Goal: Task Accomplishment & Management: Manage account settings

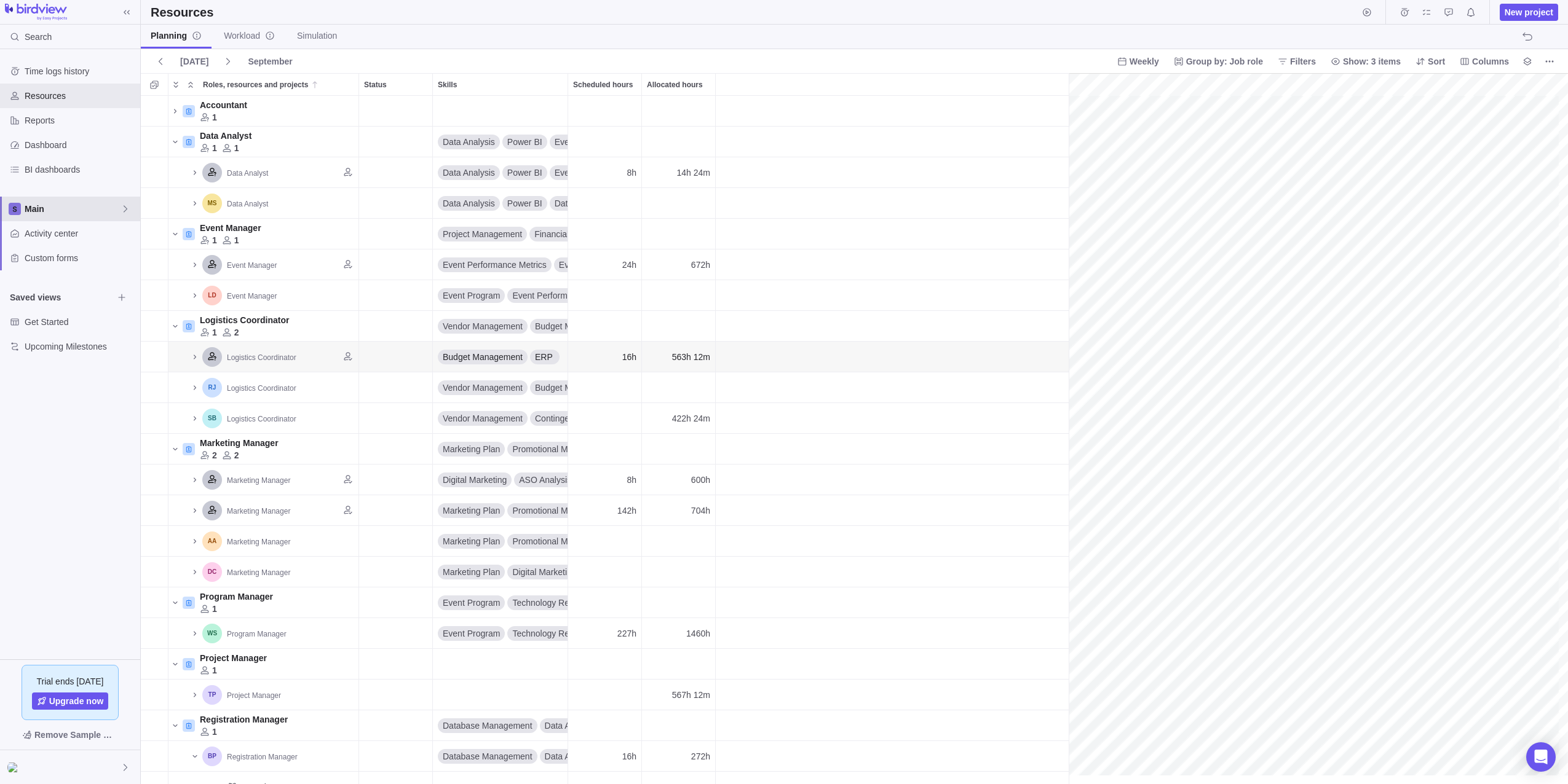
drag, startPoint x: 0, startPoint y: 0, endPoint x: 46, endPoint y: 207, distance: 212.0
click at [46, 207] on span "Main" at bounding box center [72, 209] width 96 height 12
click at [56, 281] on span "Oldendorff Portfolio" at bounding box center [70, 282] width 75 height 12
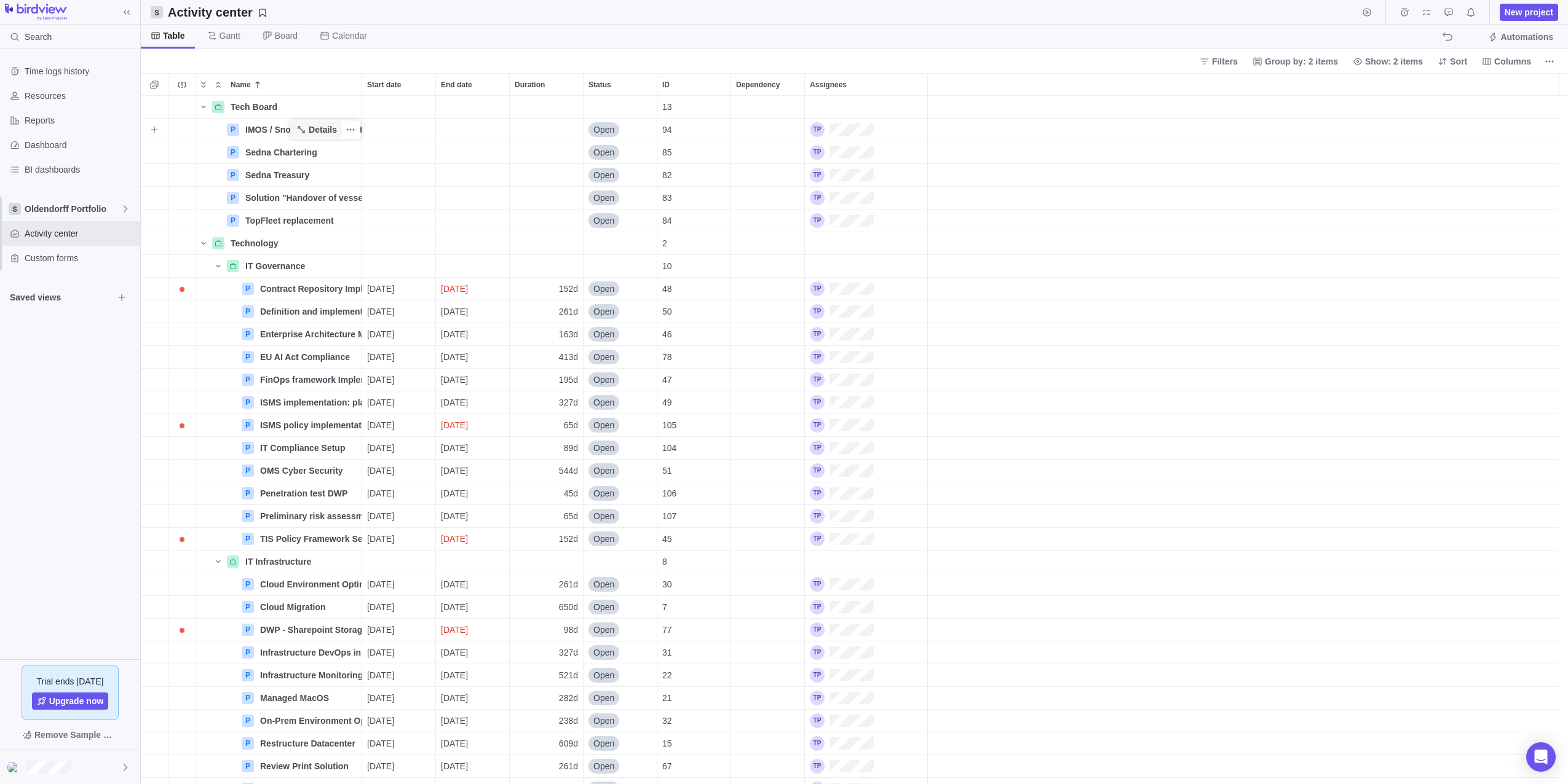
click at [319, 129] on span "Details" at bounding box center [323, 130] width 28 height 12
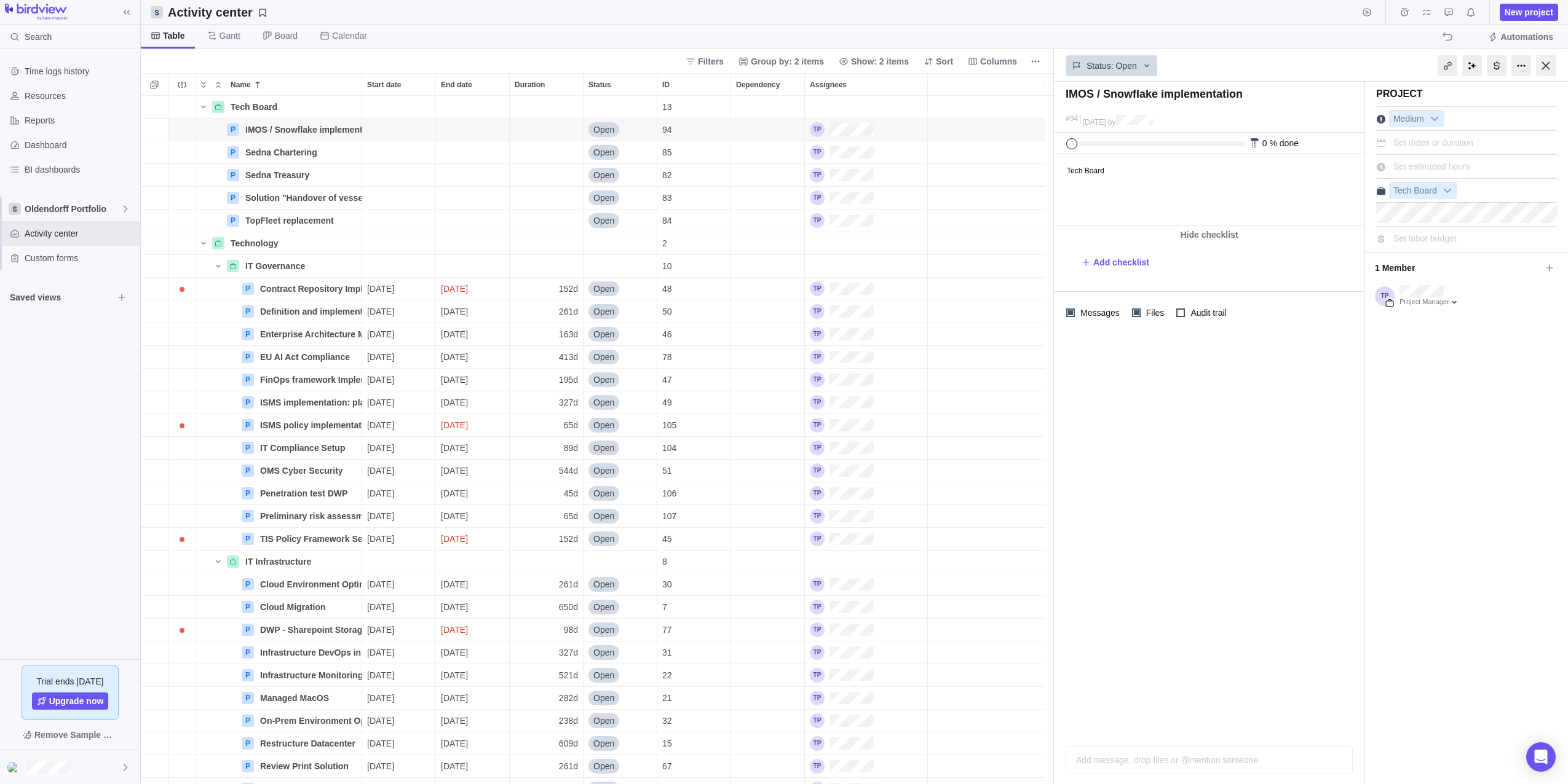
drag, startPoint x: 1075, startPoint y: 142, endPoint x: 1016, endPoint y: 156, distance: 60.6
click at [1022, 152] on div "Activity center New project Table [PERSON_NAME] Board Calendar Automations Filt…" at bounding box center [854, 392] width 1427 height 784
drag, startPoint x: 1067, startPoint y: 144, endPoint x: 1048, endPoint y: 162, distance: 26.2
click at [1043, 153] on div "Activity center New project Table [PERSON_NAME] Board Calendar Automations Filt…" at bounding box center [854, 392] width 1427 height 784
click at [1520, 38] on span "Automations" at bounding box center [1527, 37] width 53 height 12
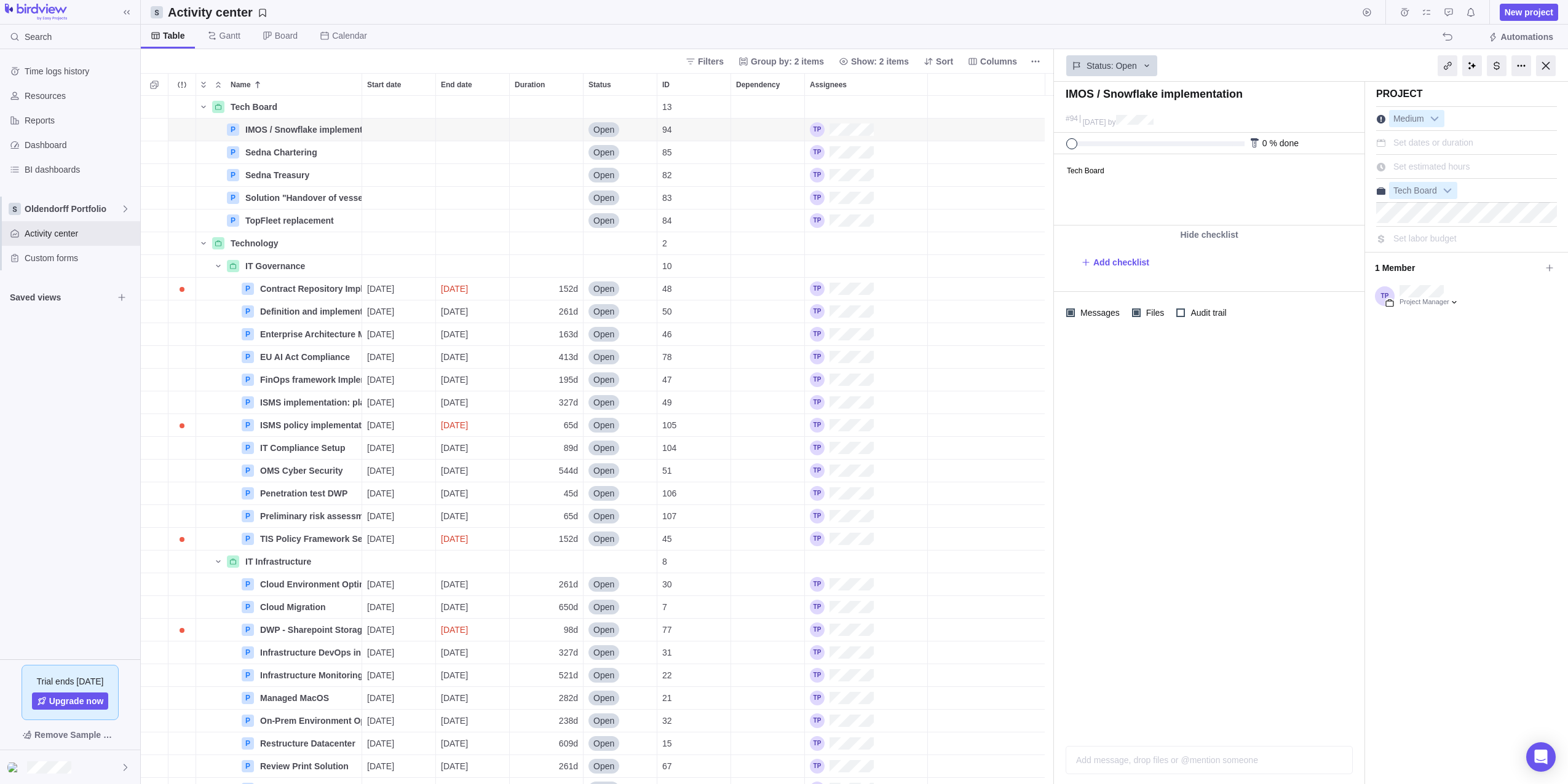
click at [1208, 432] on div at bounding box center [1209, 535] width 310 height 403
click at [218, 265] on icon "Name" at bounding box center [218, 266] width 10 height 10
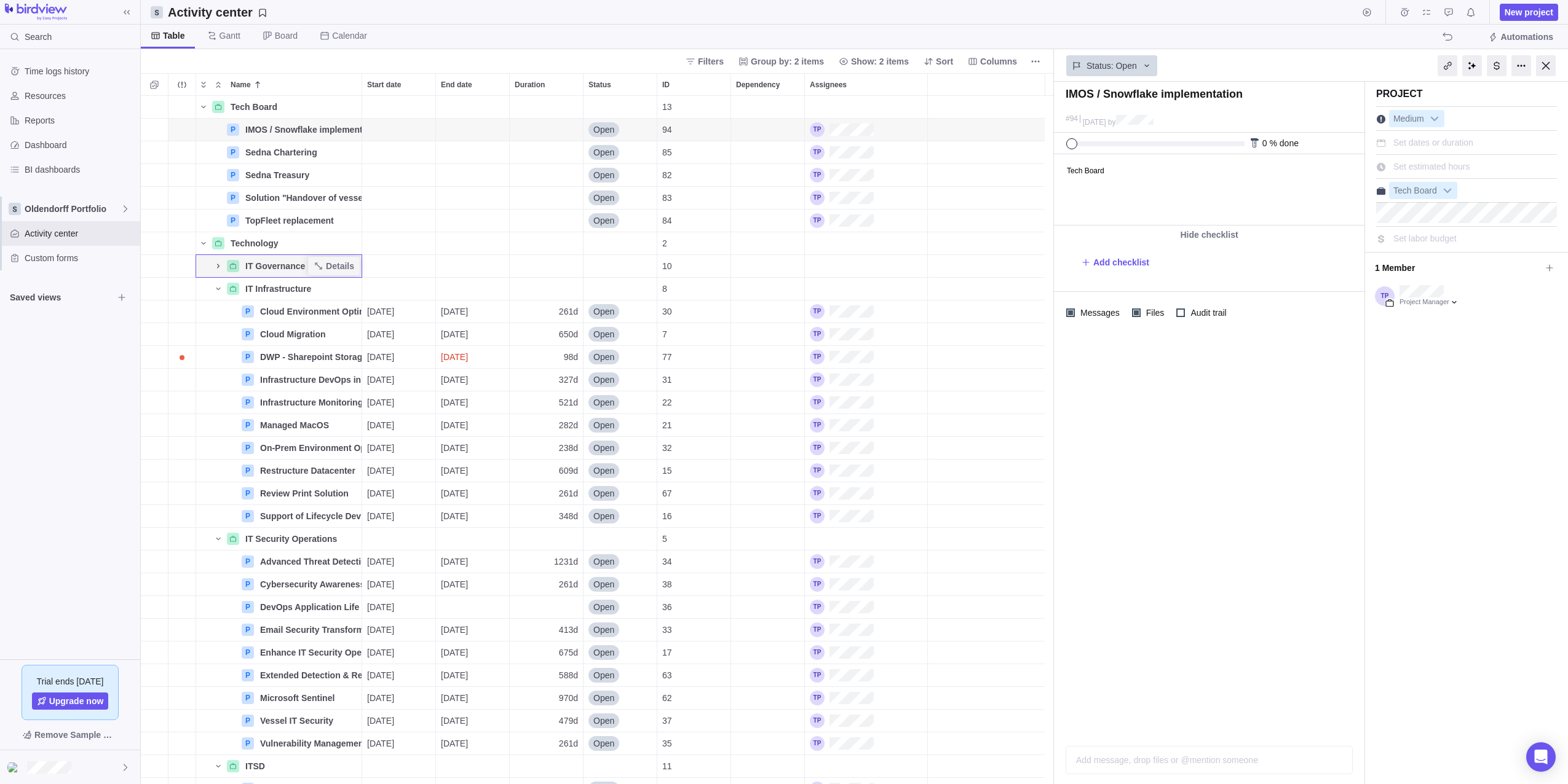
click at [218, 266] on icon "Name" at bounding box center [218, 266] width 2 height 4
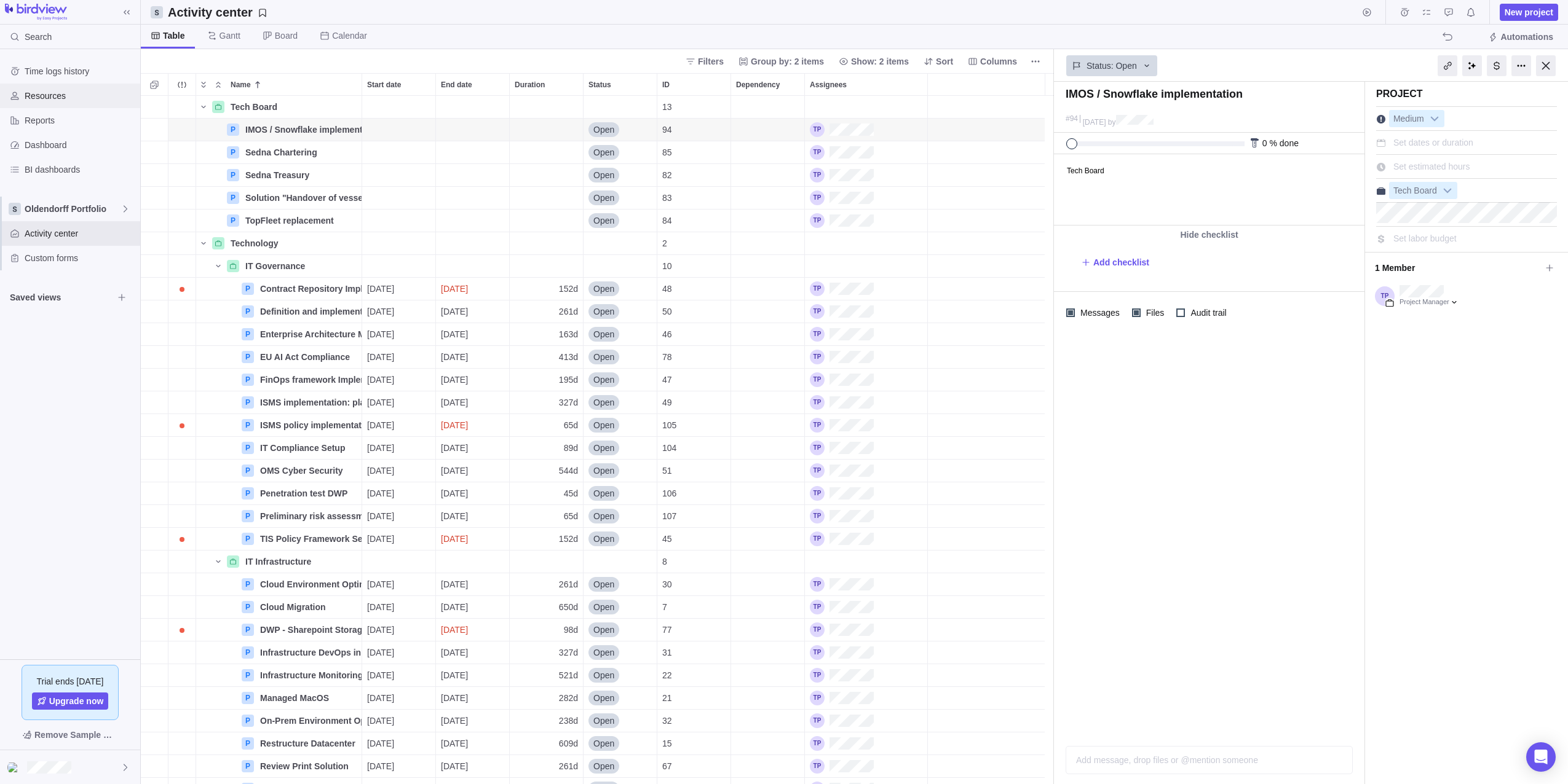
click at [71, 94] on span "Resources" at bounding box center [80, 96] width 111 height 12
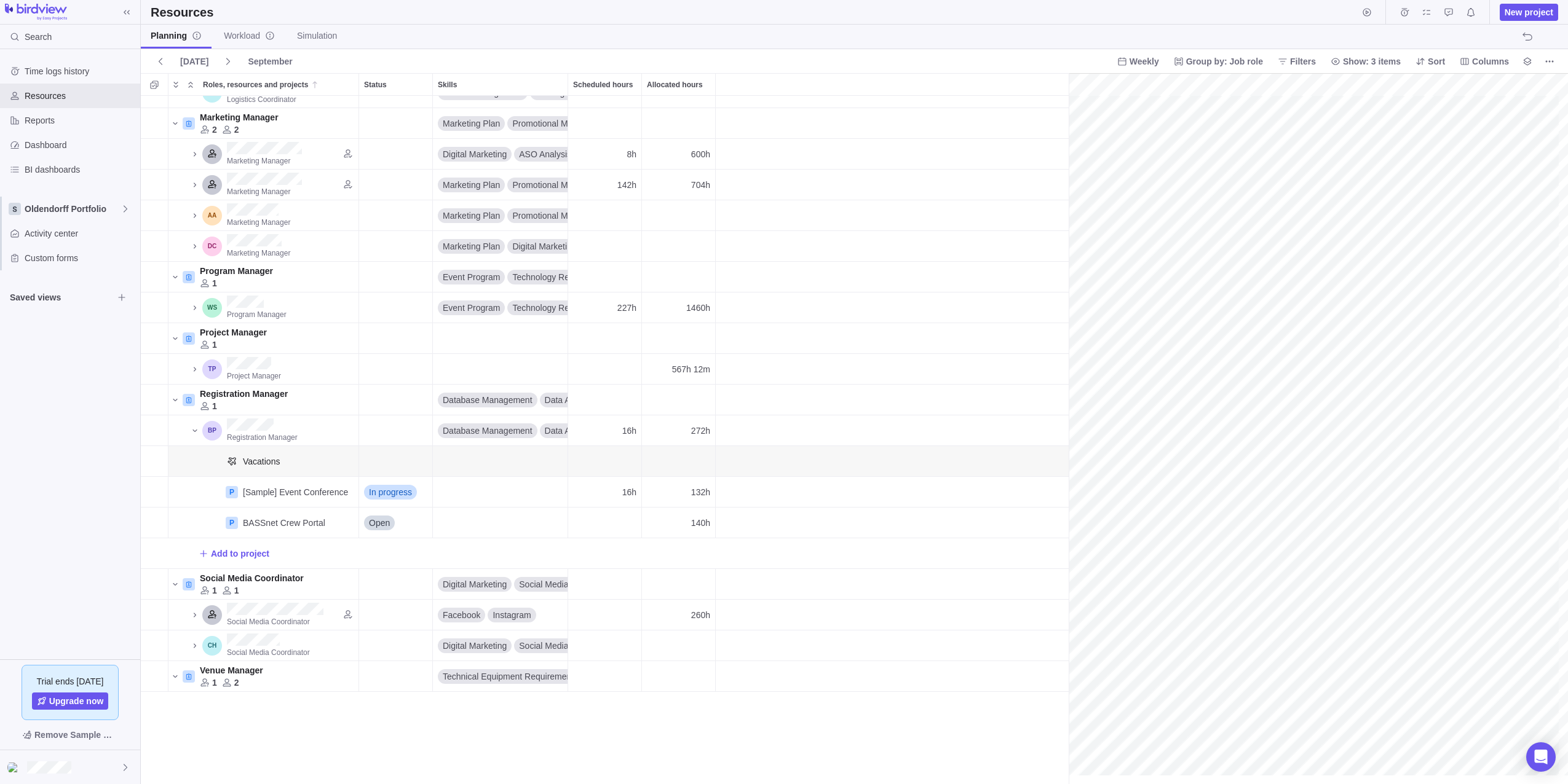
scroll to position [212, 0]
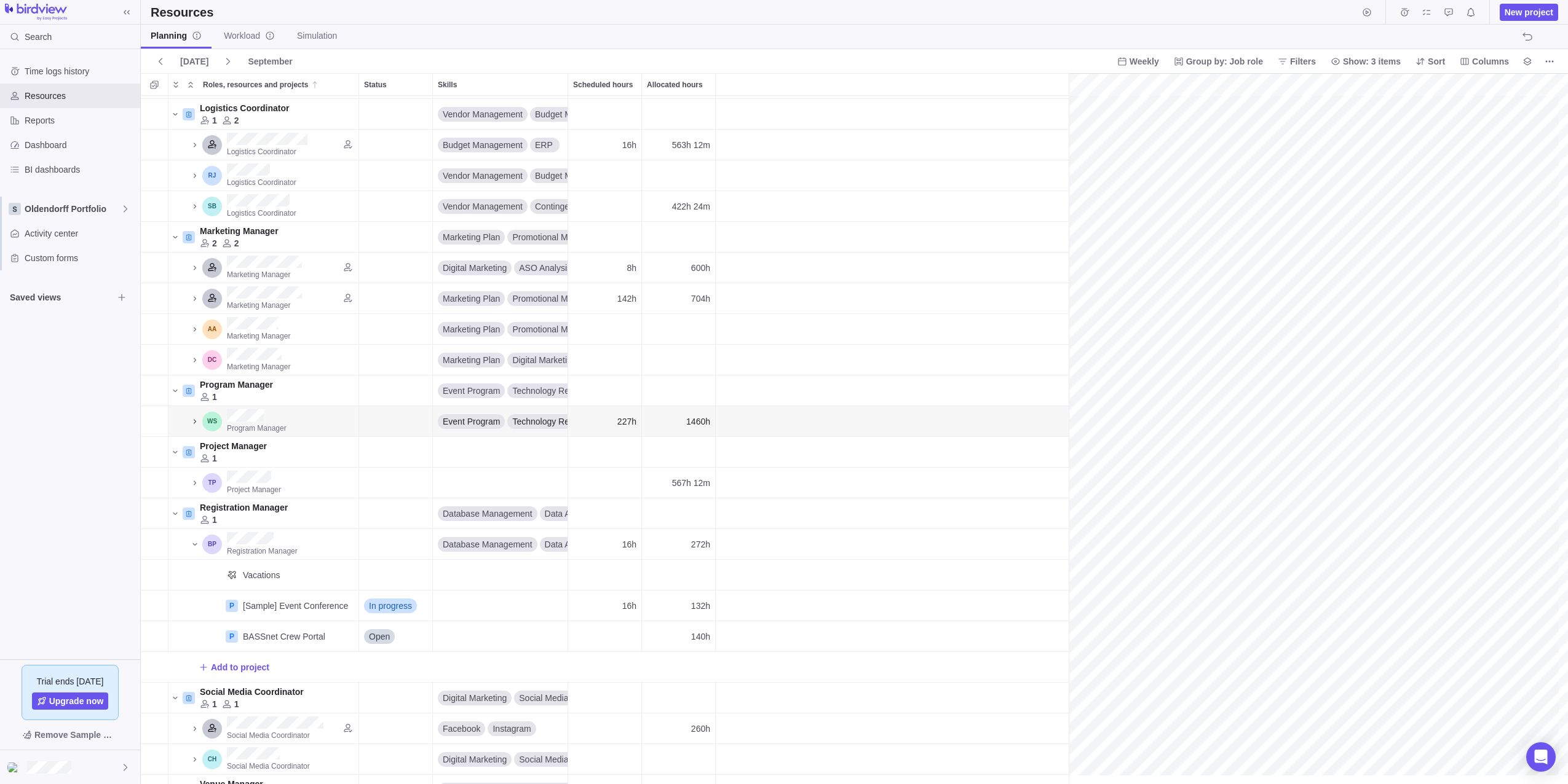
click at [193, 423] on icon "Roles, resources and projects" at bounding box center [195, 421] width 10 height 10
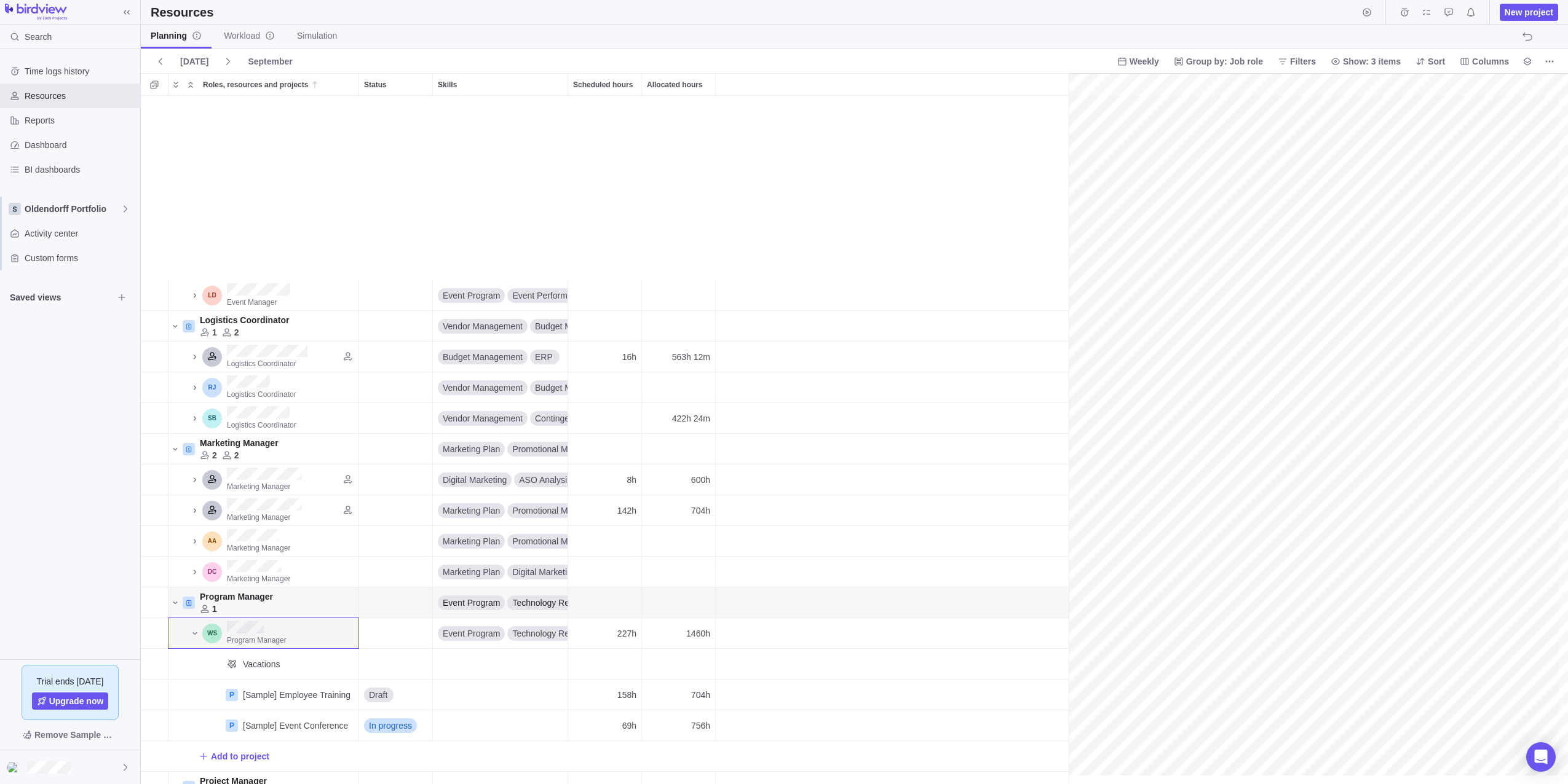
scroll to position [184, 1354]
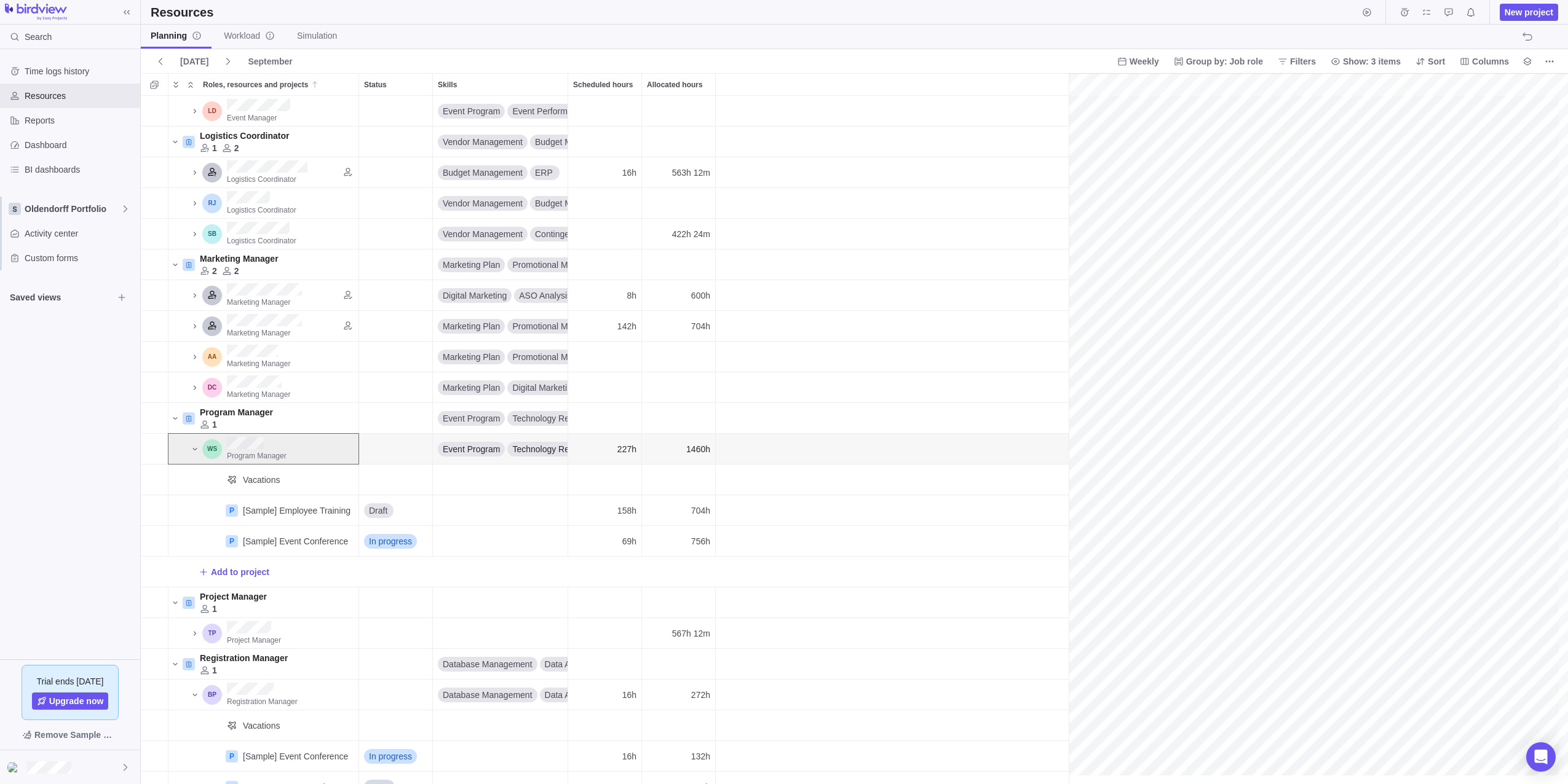
drag, startPoint x: 195, startPoint y: 449, endPoint x: 183, endPoint y: 442, distance: 13.9
click at [195, 449] on icon "Roles, resources and projects" at bounding box center [195, 449] width 10 height 10
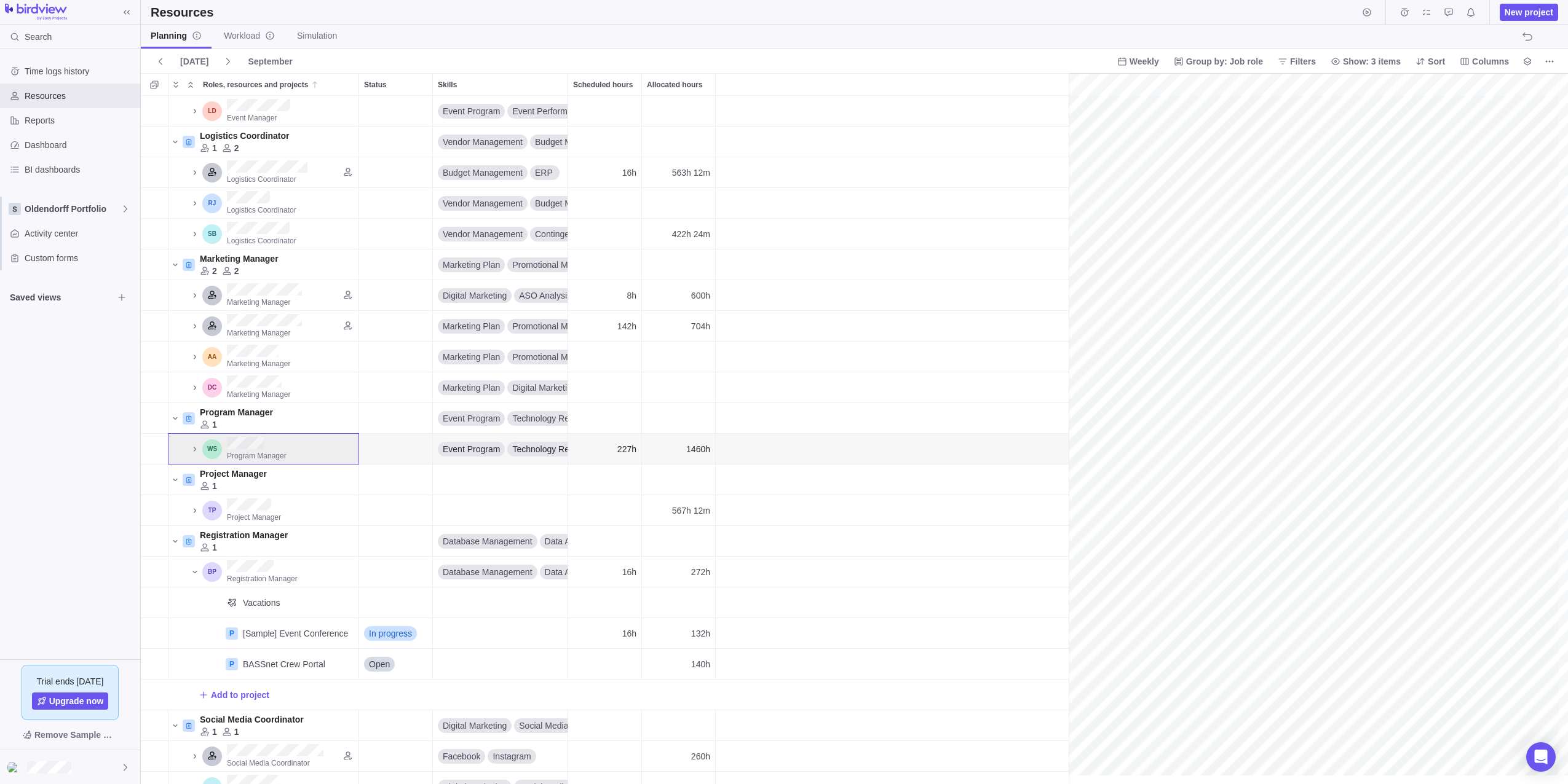
scroll to position [184, 936]
click at [175, 421] on icon "Roles, resources and projects" at bounding box center [176, 418] width 10 height 10
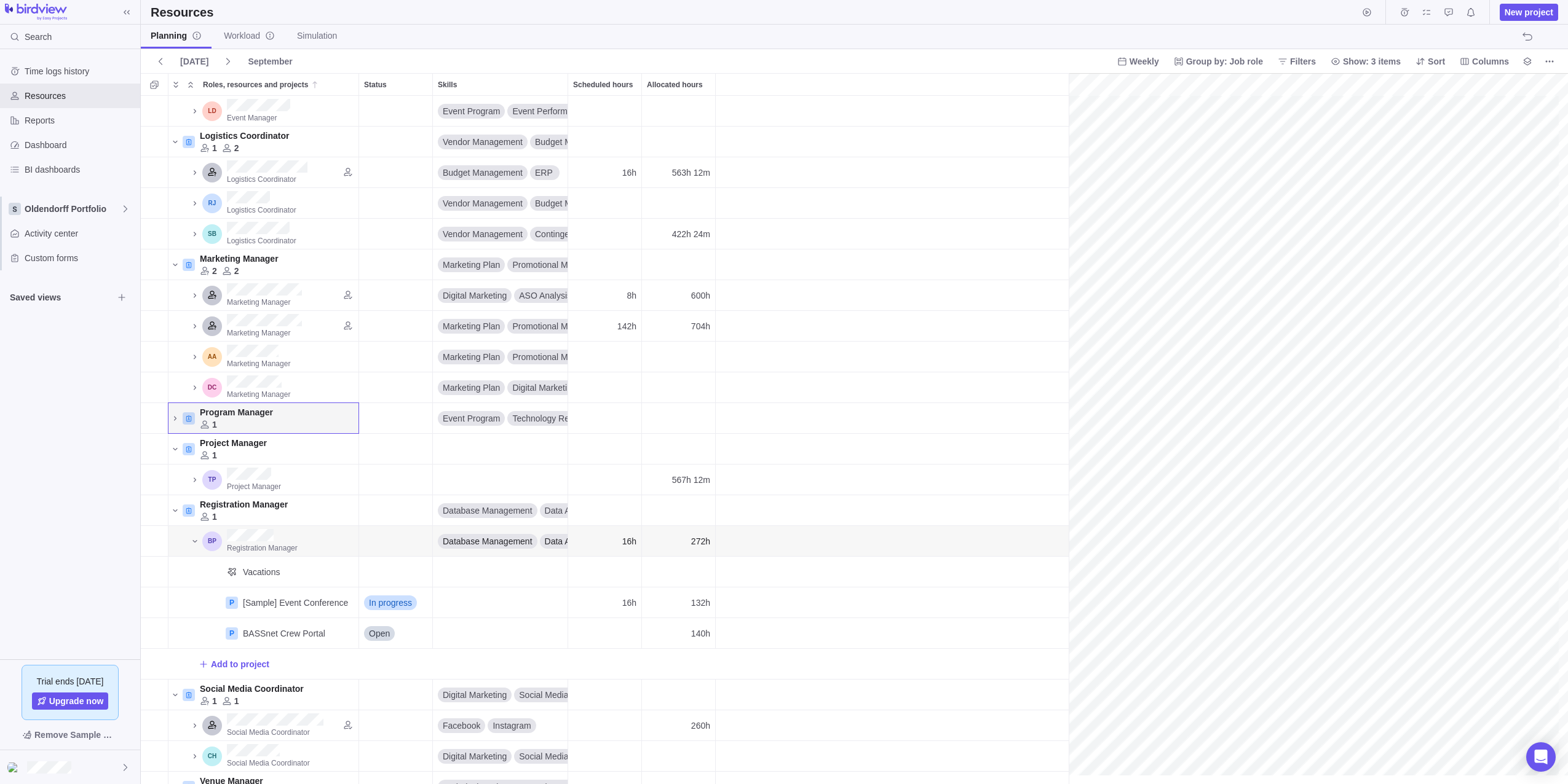
scroll to position [0, 936]
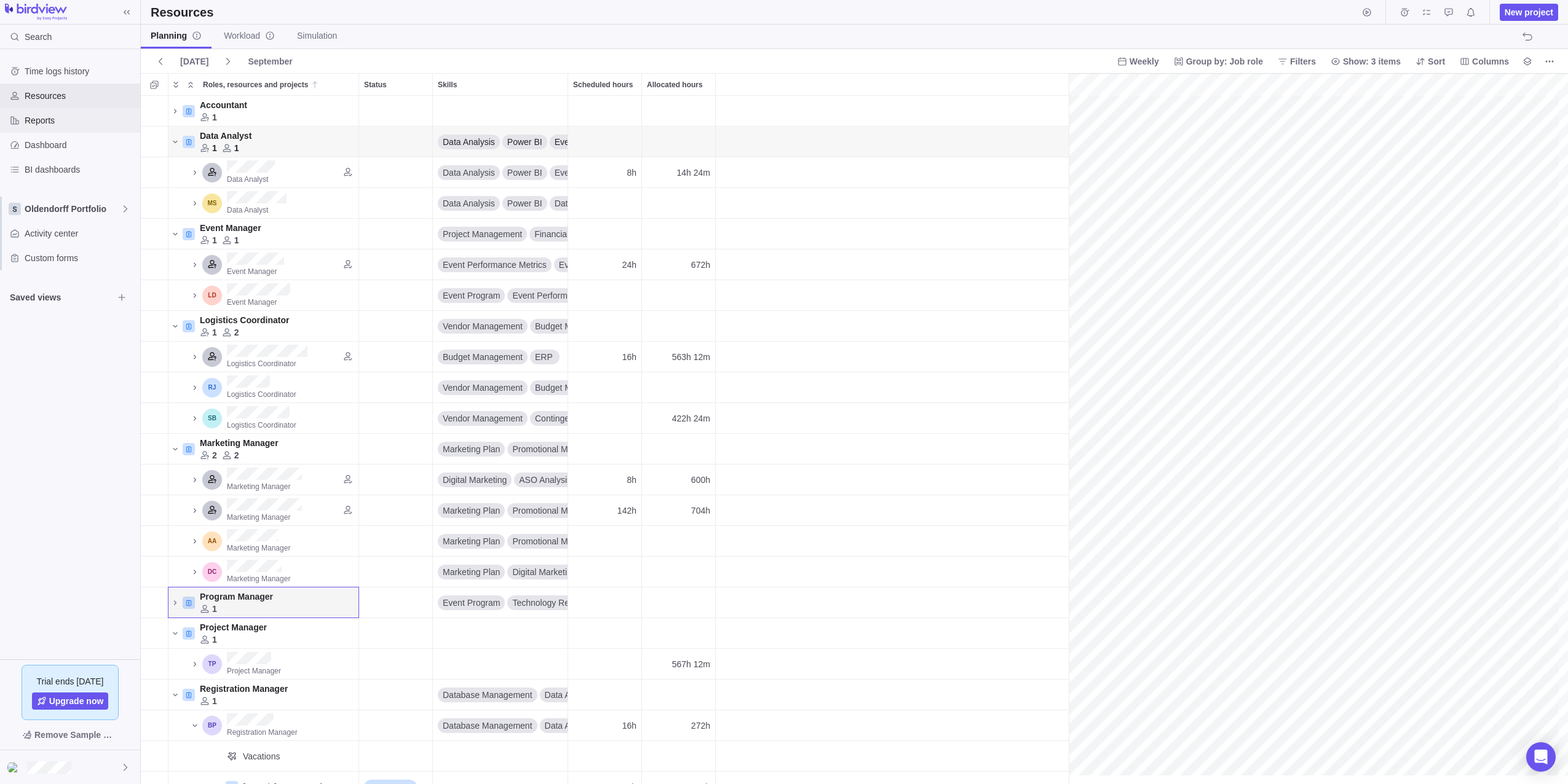
click at [44, 117] on span "Reports" at bounding box center [80, 120] width 111 height 12
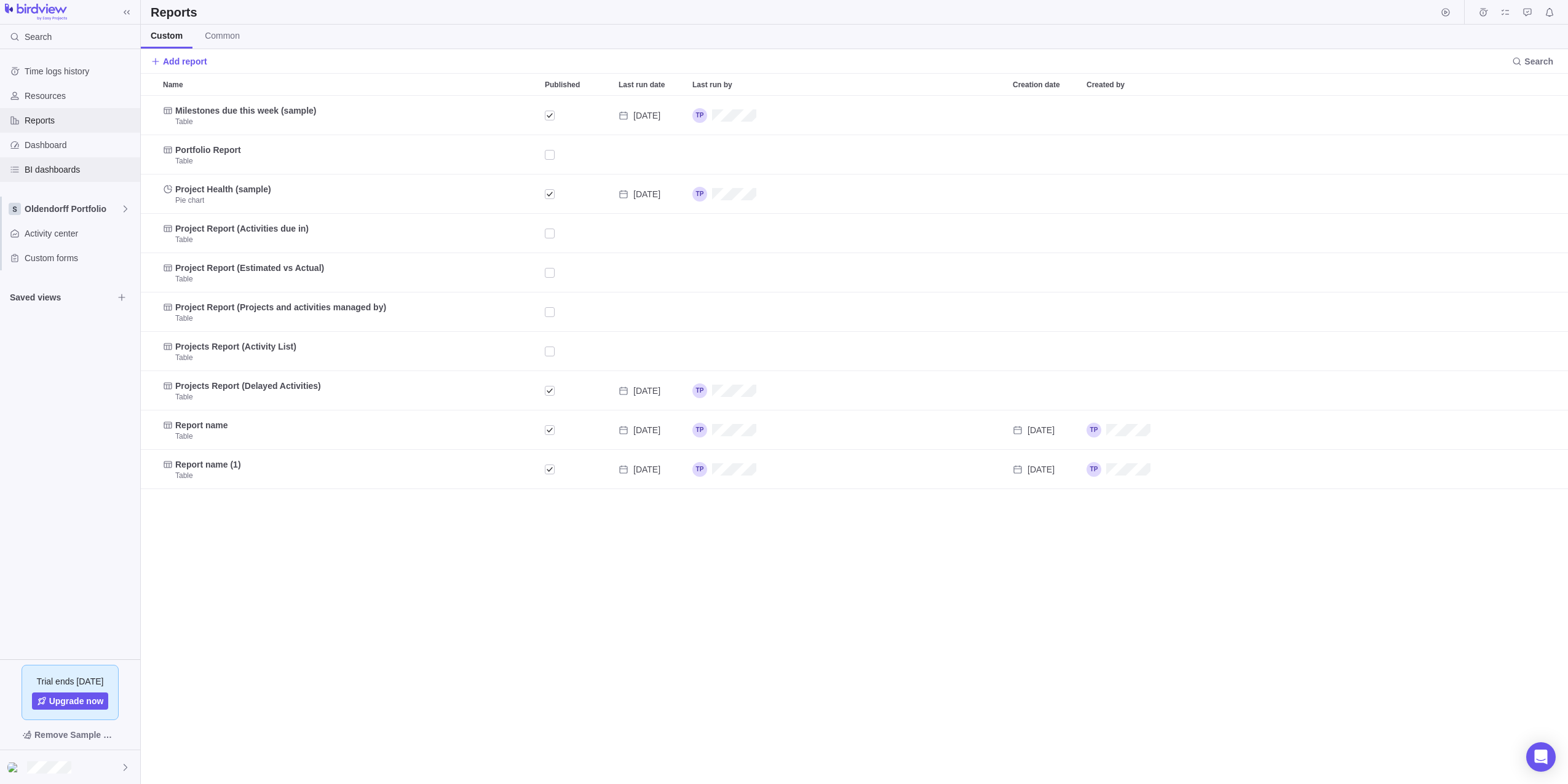
scroll to position [679, 1418]
click at [65, 145] on span "Dashboard" at bounding box center [80, 145] width 111 height 12
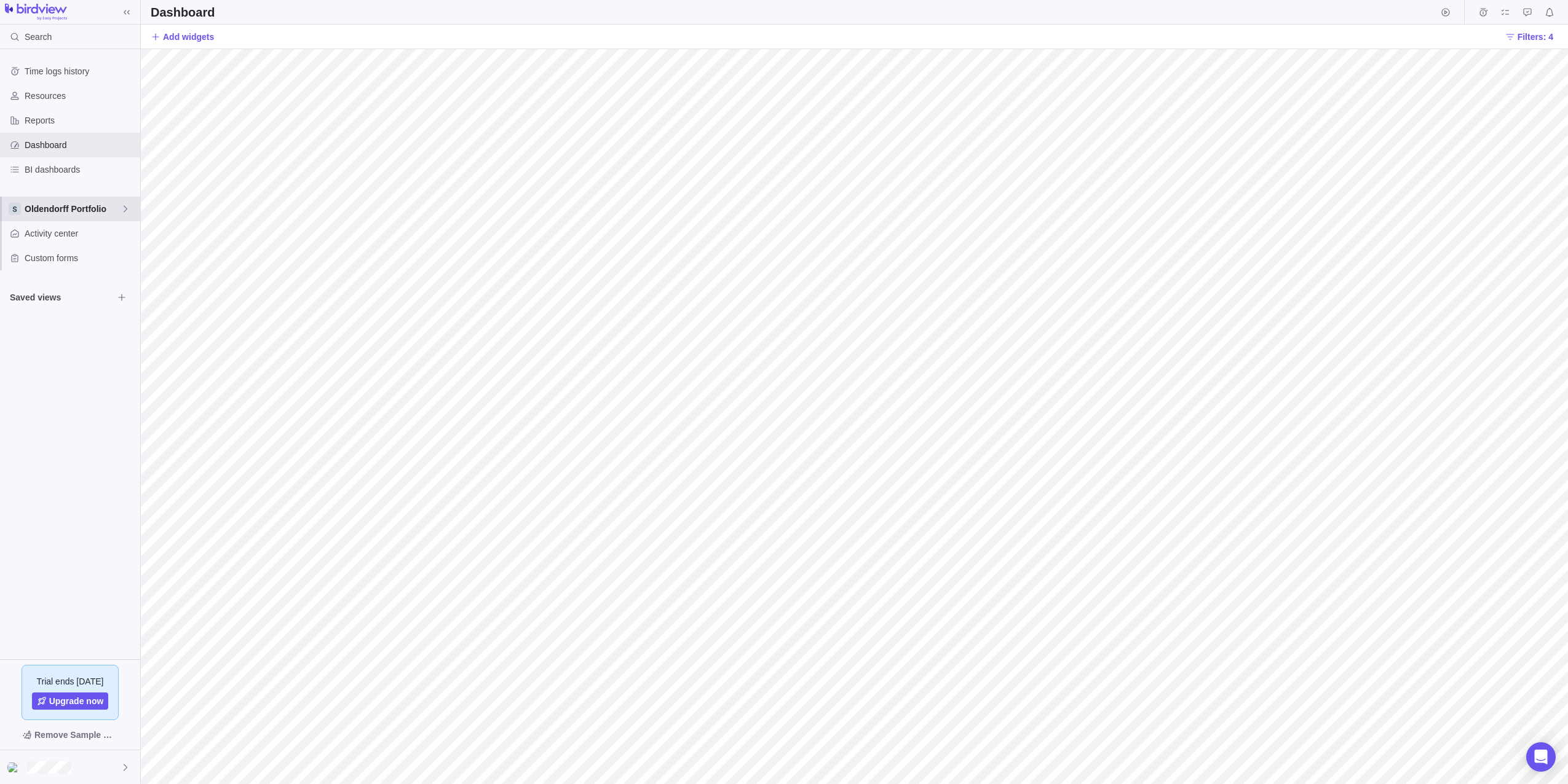
click at [60, 213] on span "Oldendorff Portfolio" at bounding box center [72, 209] width 96 height 12
click at [56, 280] on span "Oldendorff Portfolio" at bounding box center [70, 282] width 75 height 12
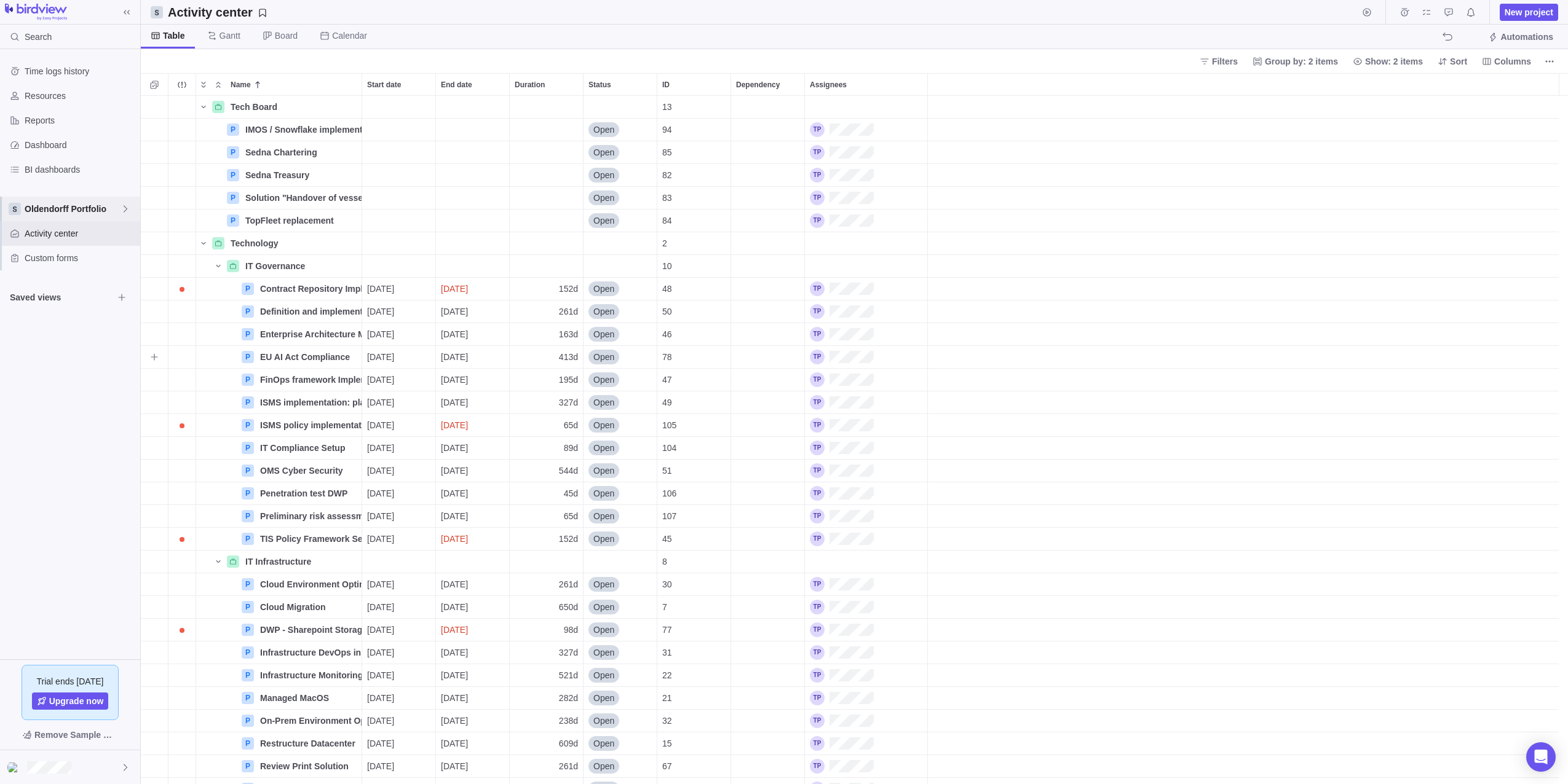
scroll to position [679, 1418]
click at [326, 289] on span "Details" at bounding box center [323, 289] width 28 height 12
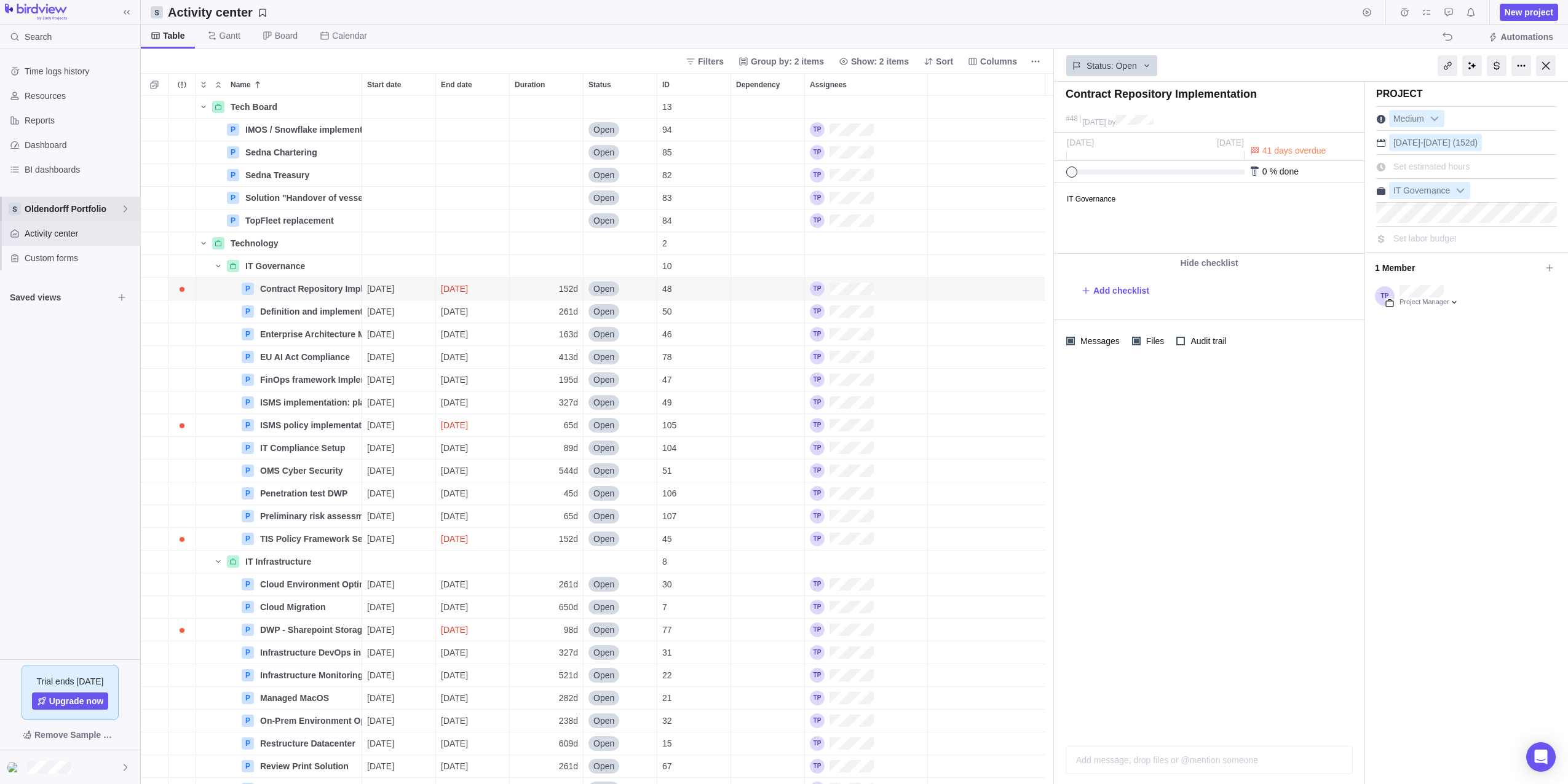
click at [54, 213] on span "Oldendorff Portfolio" at bounding box center [72, 209] width 96 height 12
click at [56, 240] on span "Main" at bounding box center [70, 238] width 75 height 12
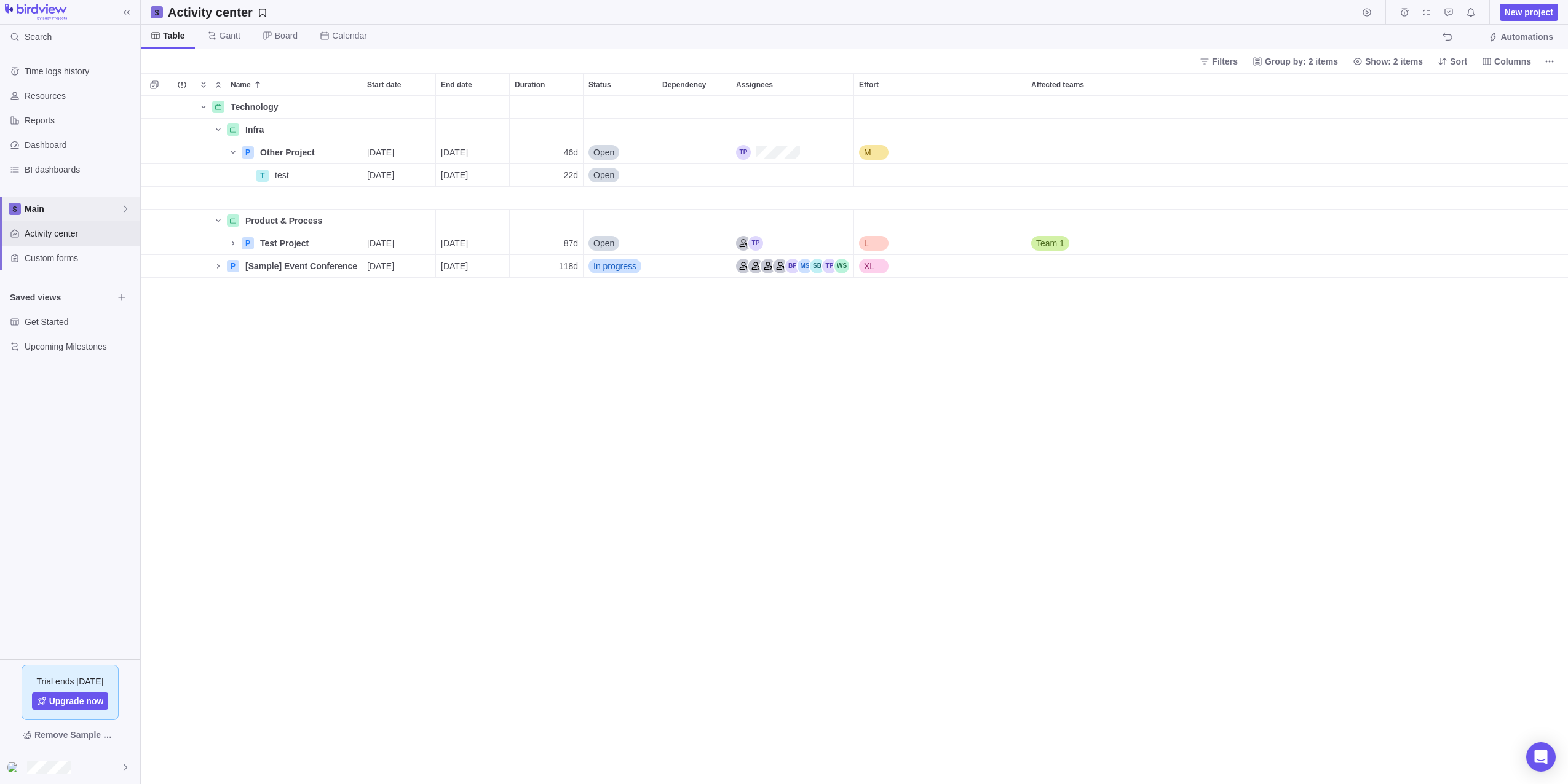
scroll to position [679, 1418]
click at [320, 150] on span "Details" at bounding box center [323, 153] width 28 height 12
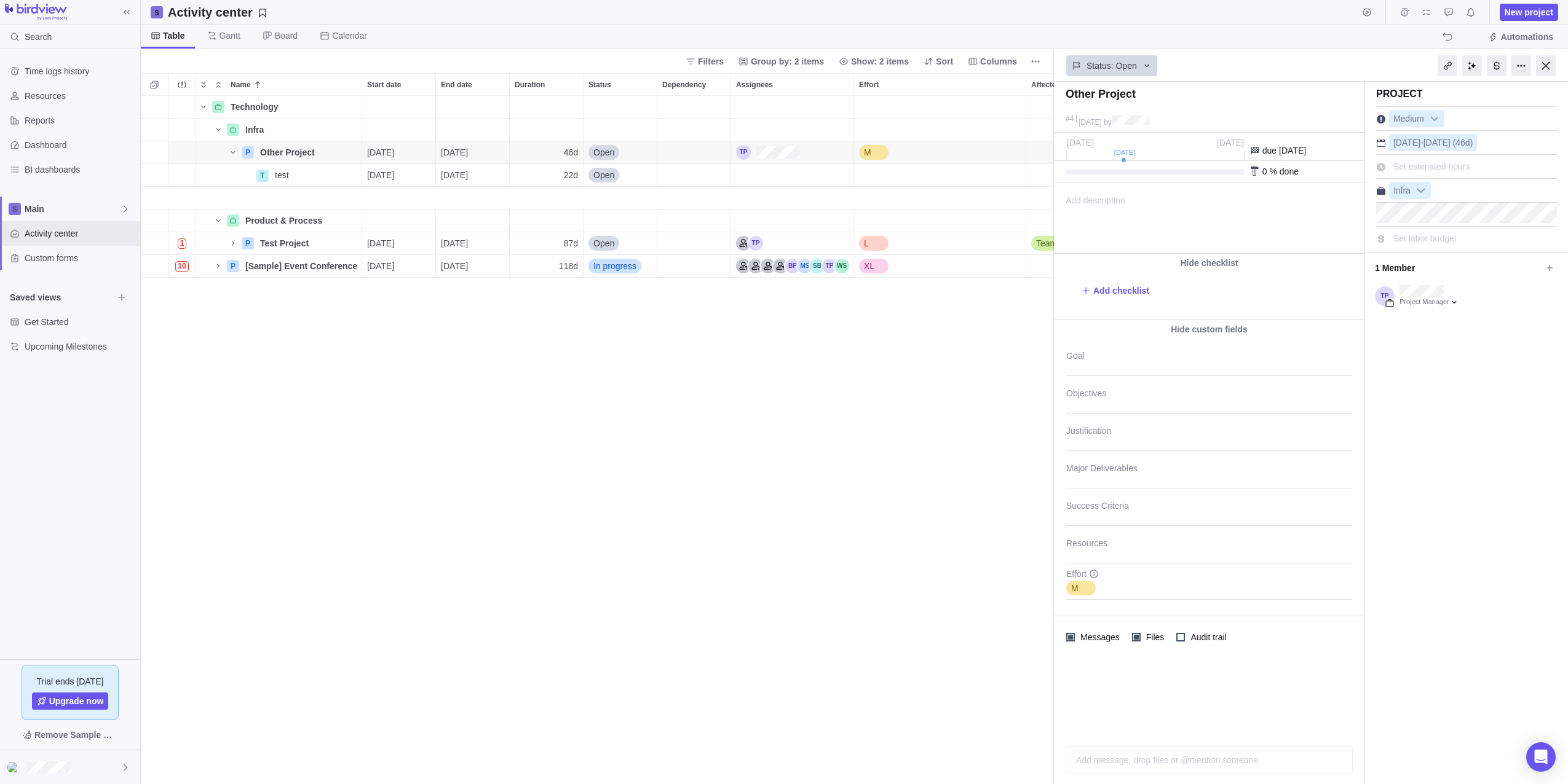
drag, startPoint x: 1074, startPoint y: 171, endPoint x: 1120, endPoint y: 172, distance: 46.0
click at [1114, 172] on div at bounding box center [1155, 172] width 178 height 5
click at [1066, 176] on div "0 % done" at bounding box center [1209, 172] width 310 height 22
click at [1073, 174] on div at bounding box center [1155, 172] width 178 height 5
click at [1121, 166] on div "0 % done" at bounding box center [1209, 172] width 310 height 22
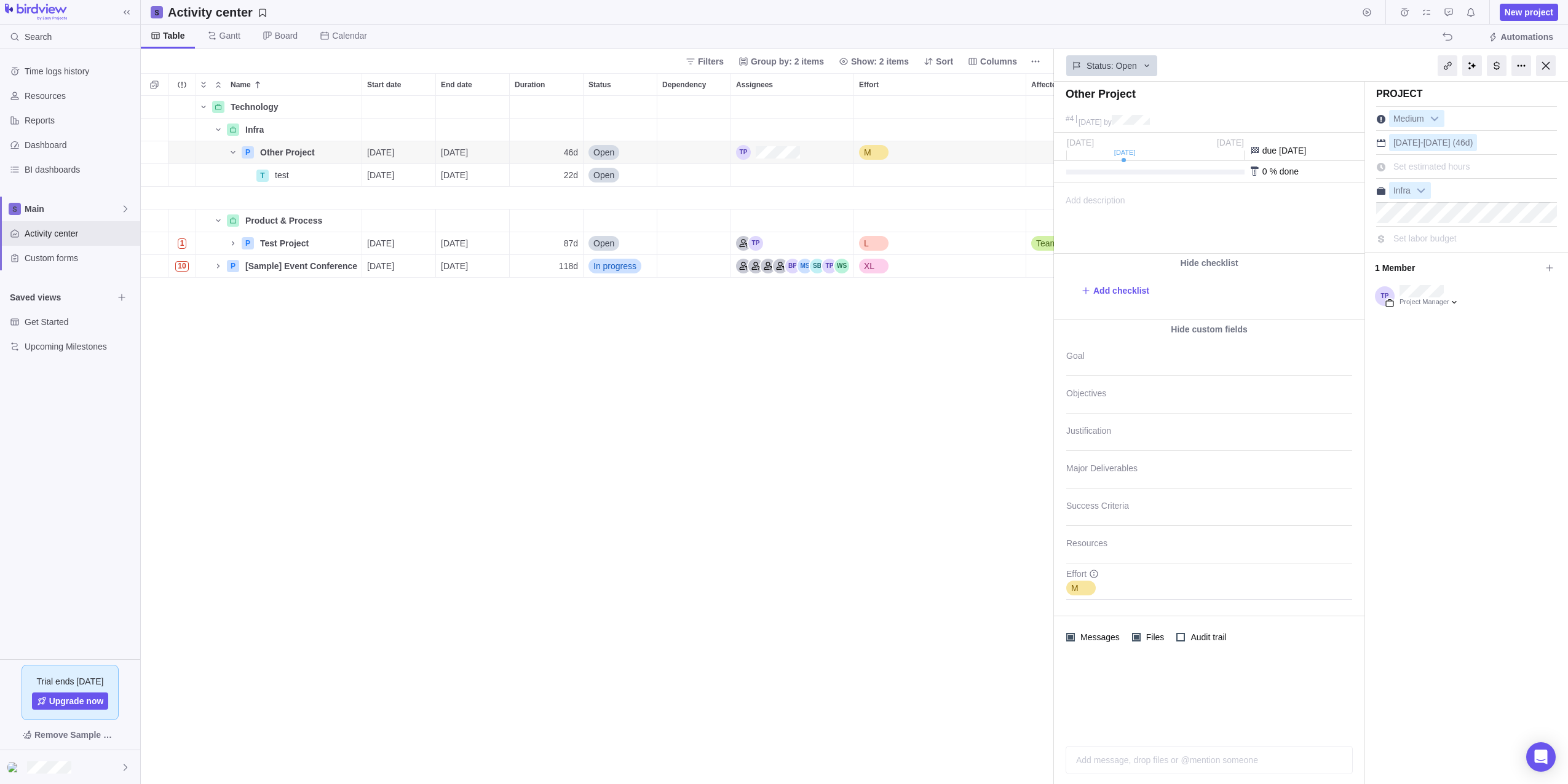
click at [1121, 174] on div at bounding box center [1155, 172] width 178 height 5
click at [1082, 174] on div at bounding box center [1155, 172] width 178 height 5
click at [1253, 173] on div at bounding box center [1255, 172] width 10 height 10
click at [1256, 172] on div at bounding box center [1255, 172] width 10 height 10
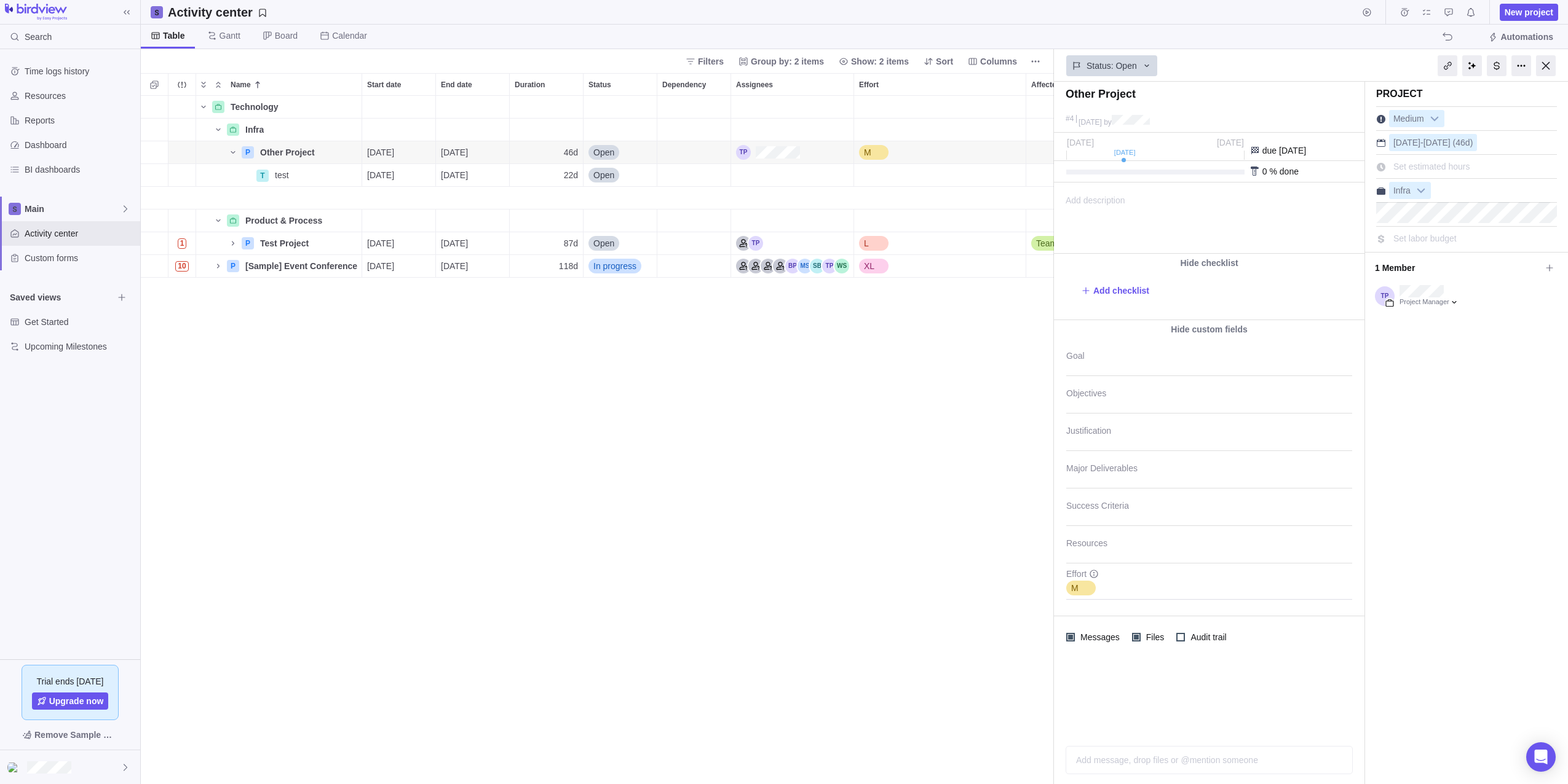
click at [1216, 176] on div "0 % done" at bounding box center [1209, 172] width 310 height 22
click at [1216, 171] on div at bounding box center [1155, 172] width 178 height 5
click at [1126, 173] on div at bounding box center [1155, 172] width 178 height 5
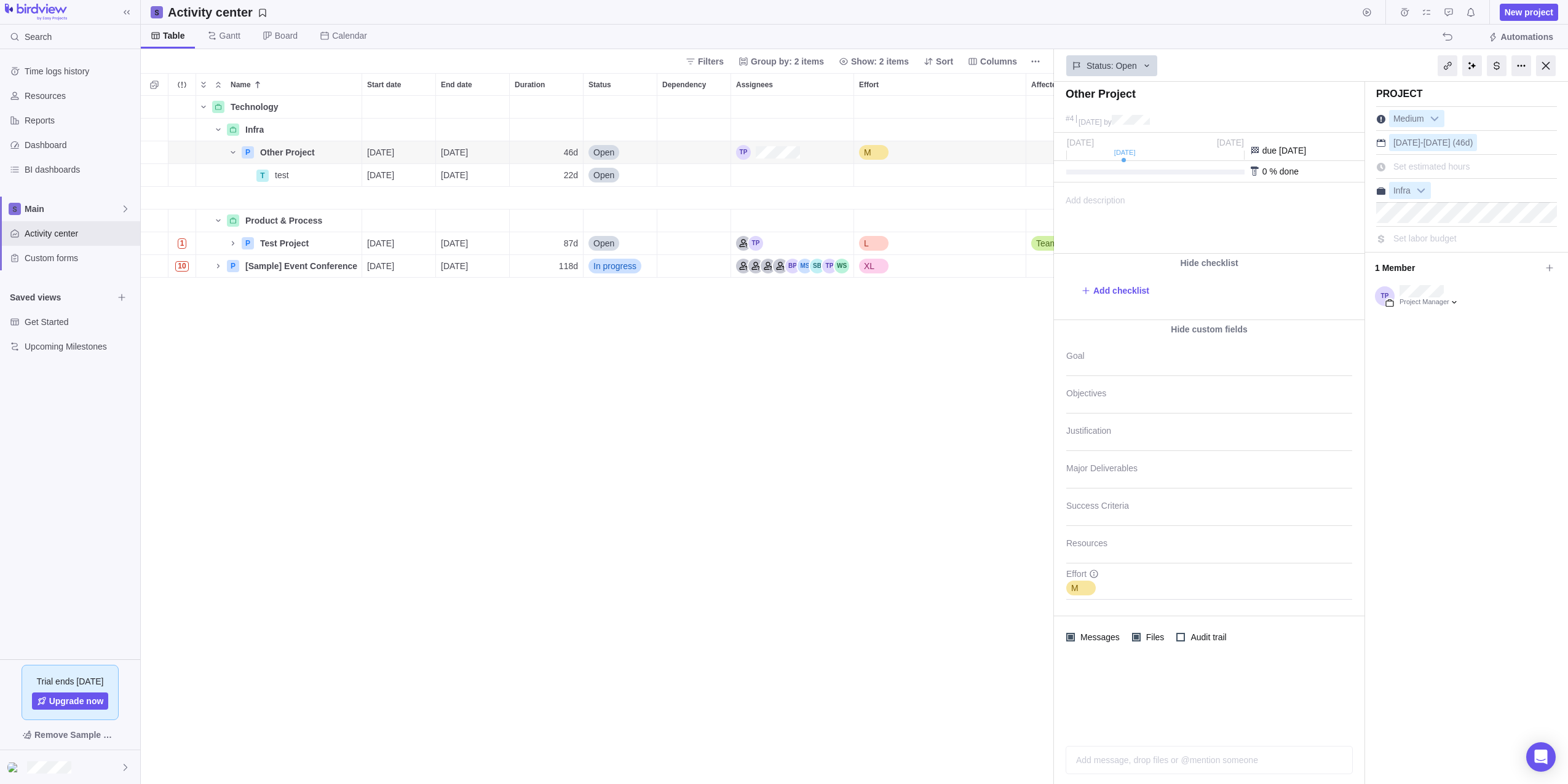
click at [1073, 175] on div "0 % done" at bounding box center [1209, 172] width 310 height 22
click at [1128, 161] on div "[DATE] Aug [DATE] due [DATE]" at bounding box center [1209, 153] width 310 height 16
click at [1268, 153] on span "due [DATE]" at bounding box center [1284, 151] width 44 height 10
click at [317, 243] on span "Details" at bounding box center [323, 243] width 28 height 12
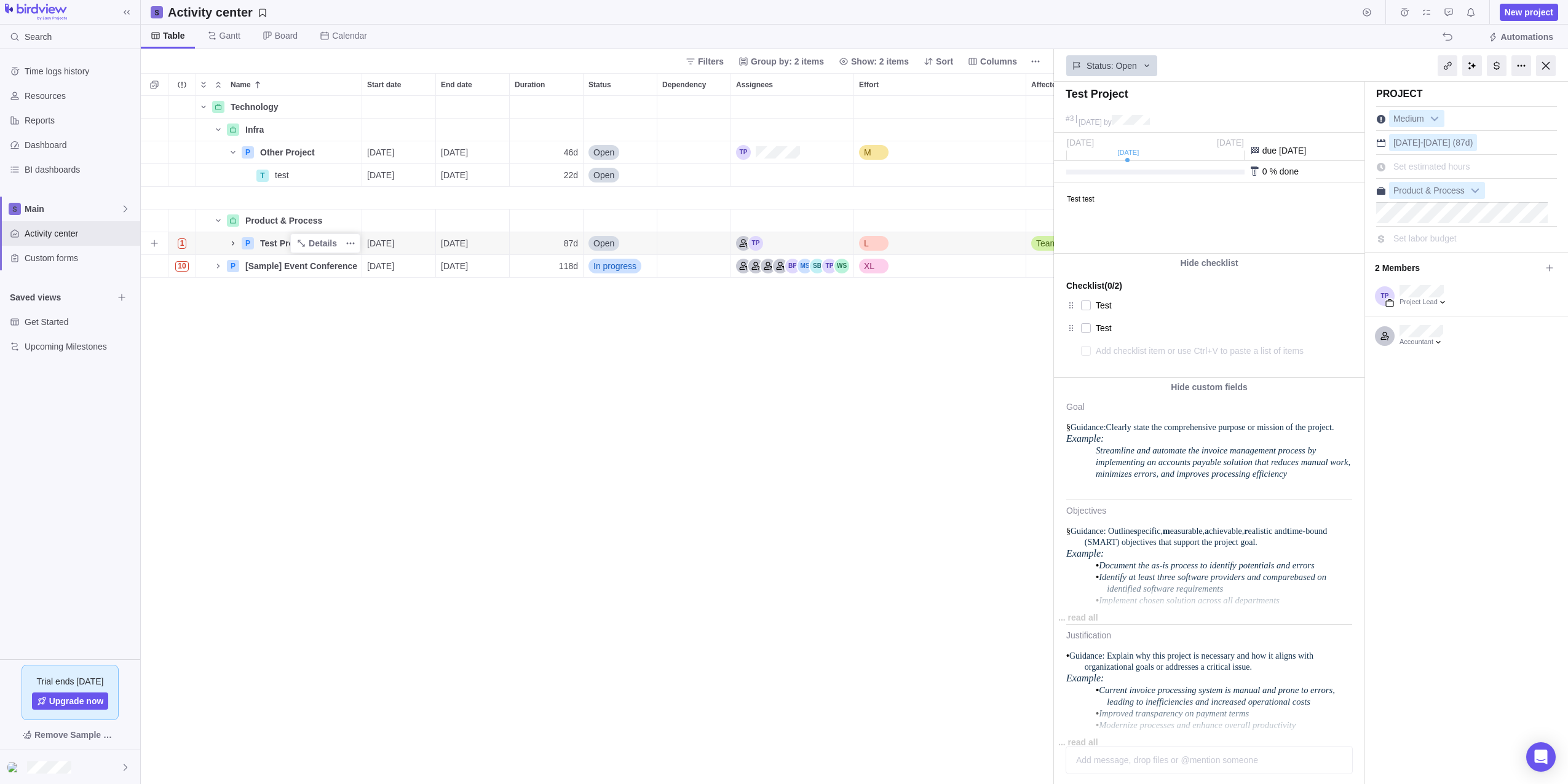
click at [233, 243] on icon "Name" at bounding box center [233, 243] width 10 height 10
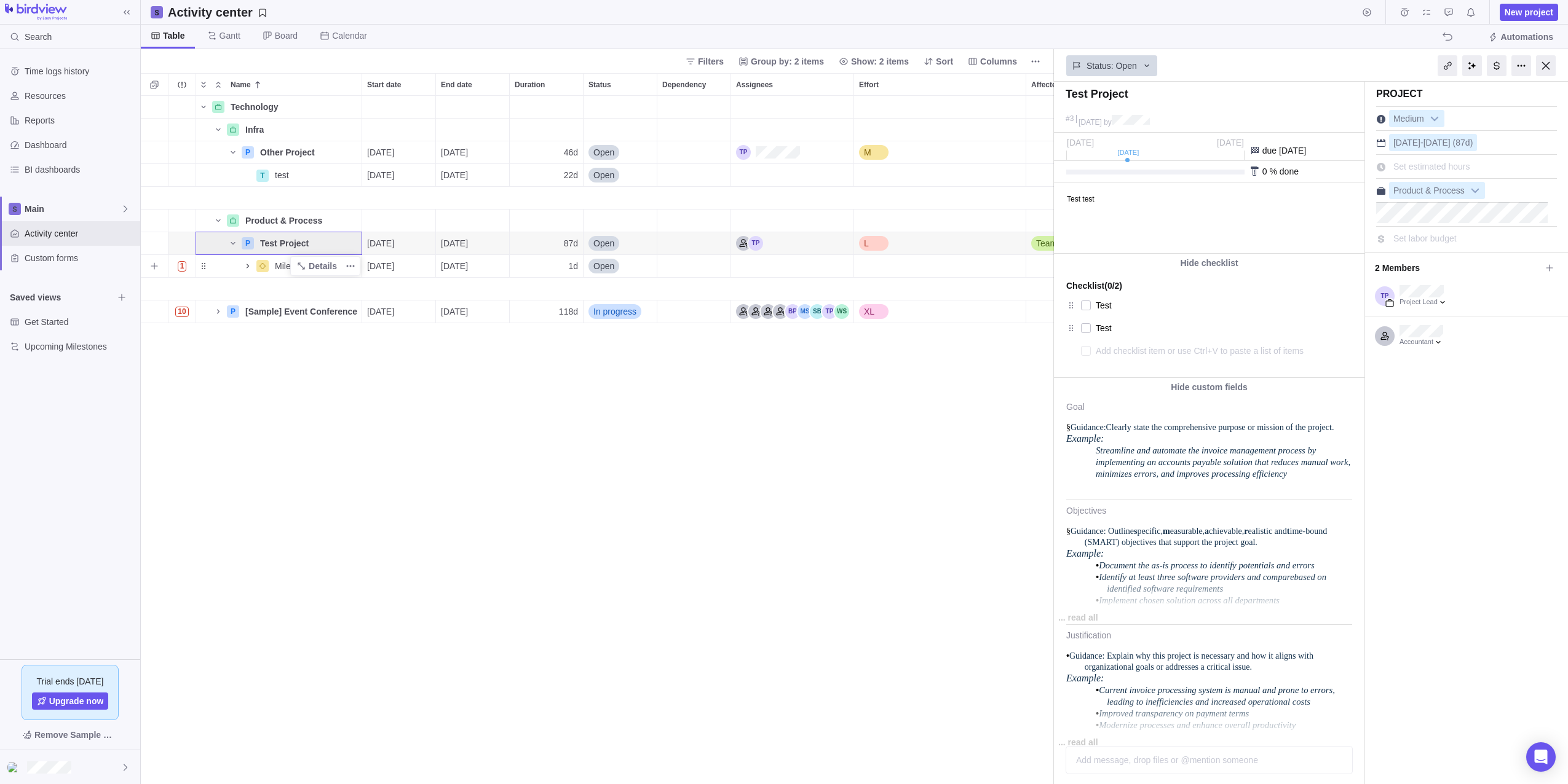
click at [248, 268] on icon "Name" at bounding box center [248, 266] width 2 height 4
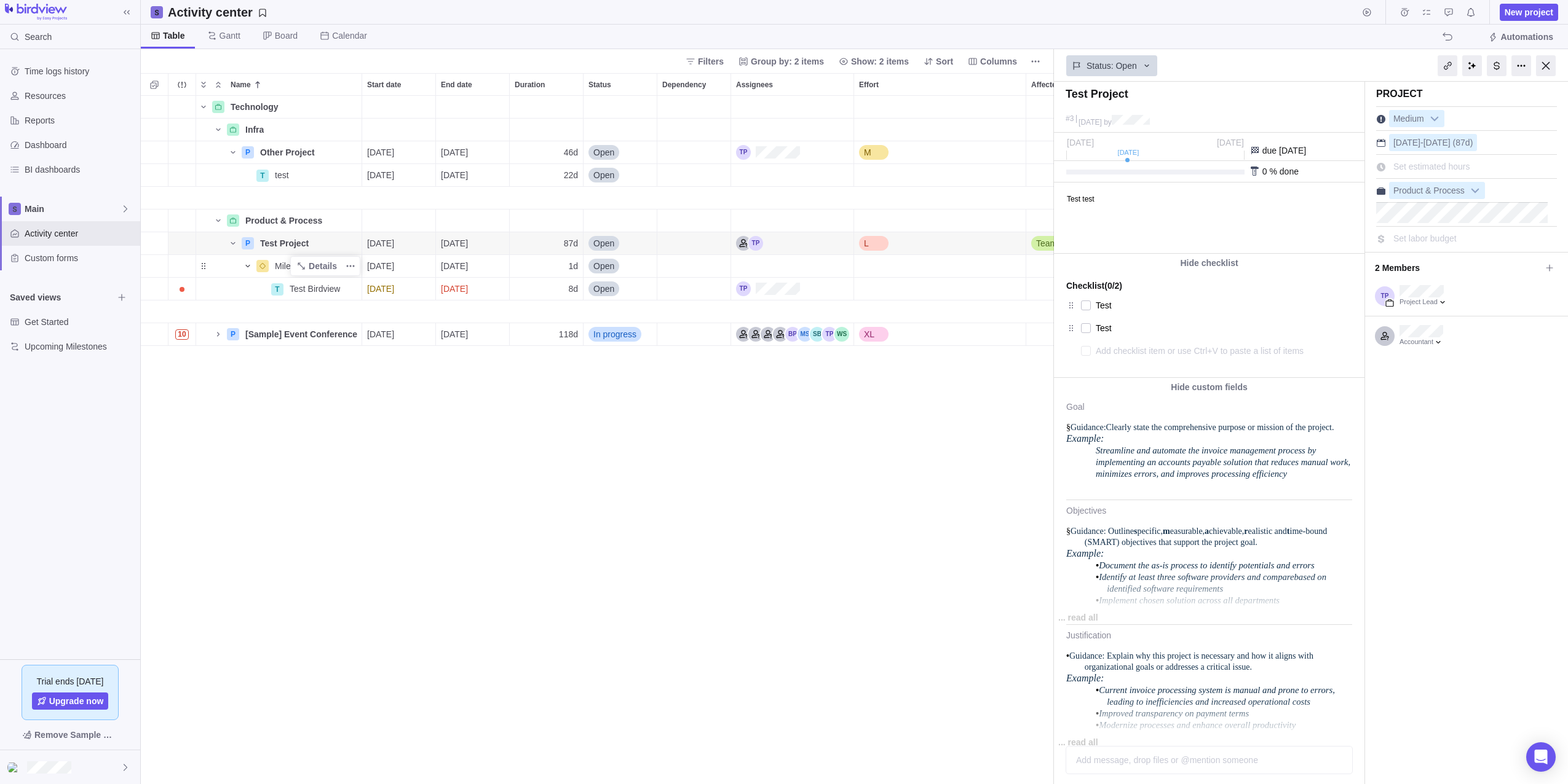
click at [1219, 166] on div "0 % done" at bounding box center [1209, 172] width 310 height 22
click at [1212, 175] on div "0 % done" at bounding box center [1209, 172] width 310 height 22
click at [1214, 172] on div at bounding box center [1155, 172] width 178 height 5
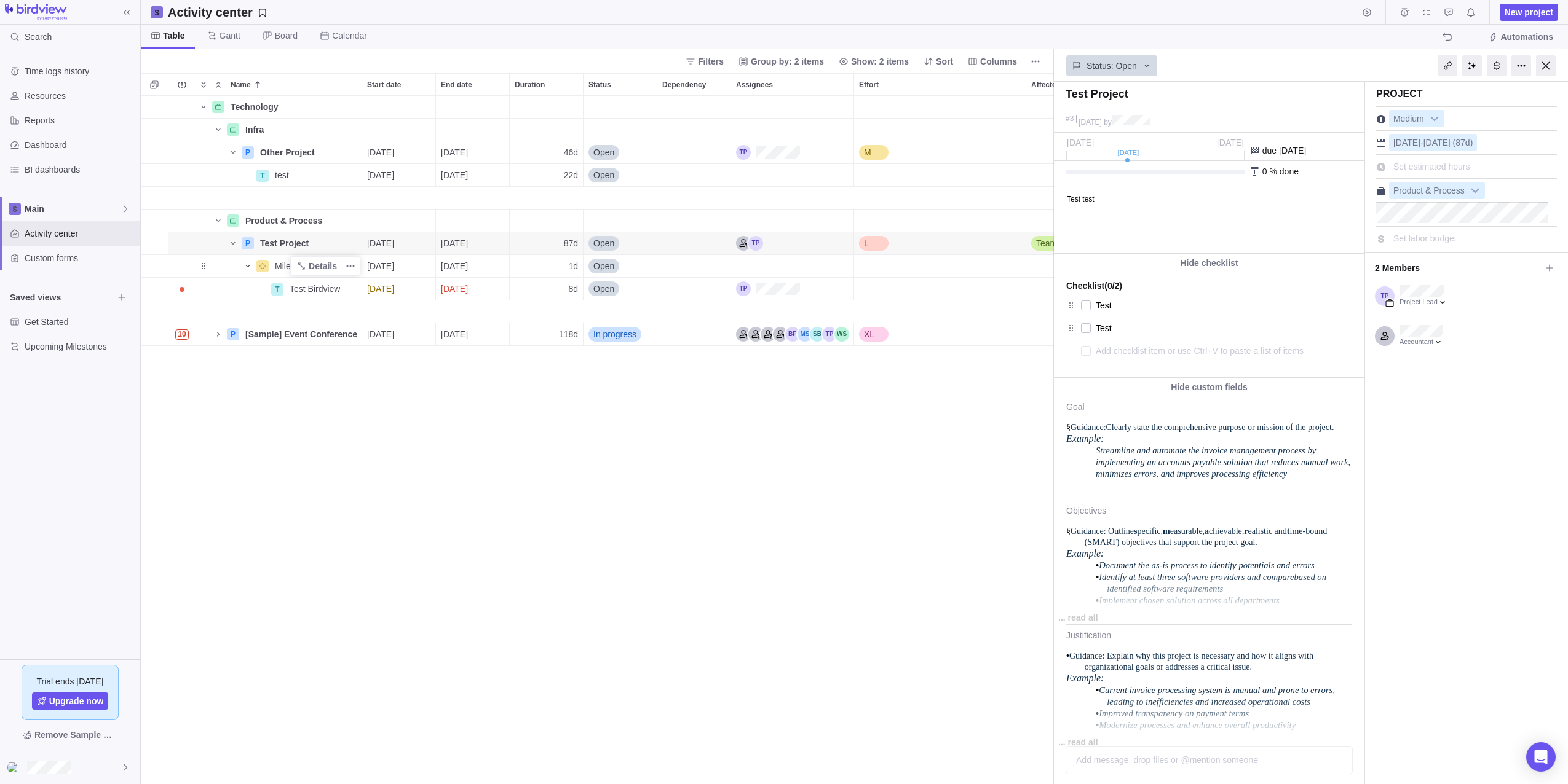
click at [1142, 169] on div "0 % done" at bounding box center [1209, 172] width 310 height 22
drag, startPoint x: 1092, startPoint y: 174, endPoint x: 1118, endPoint y: 169, distance: 26.5
click at [1106, 174] on div at bounding box center [1155, 172] width 178 height 5
click at [1130, 159] on div "[DATE] [DATE]" at bounding box center [1155, 149] width 177 height 22
click at [1125, 159] on div "[DATE] [DATE]" at bounding box center [1155, 149] width 177 height 22
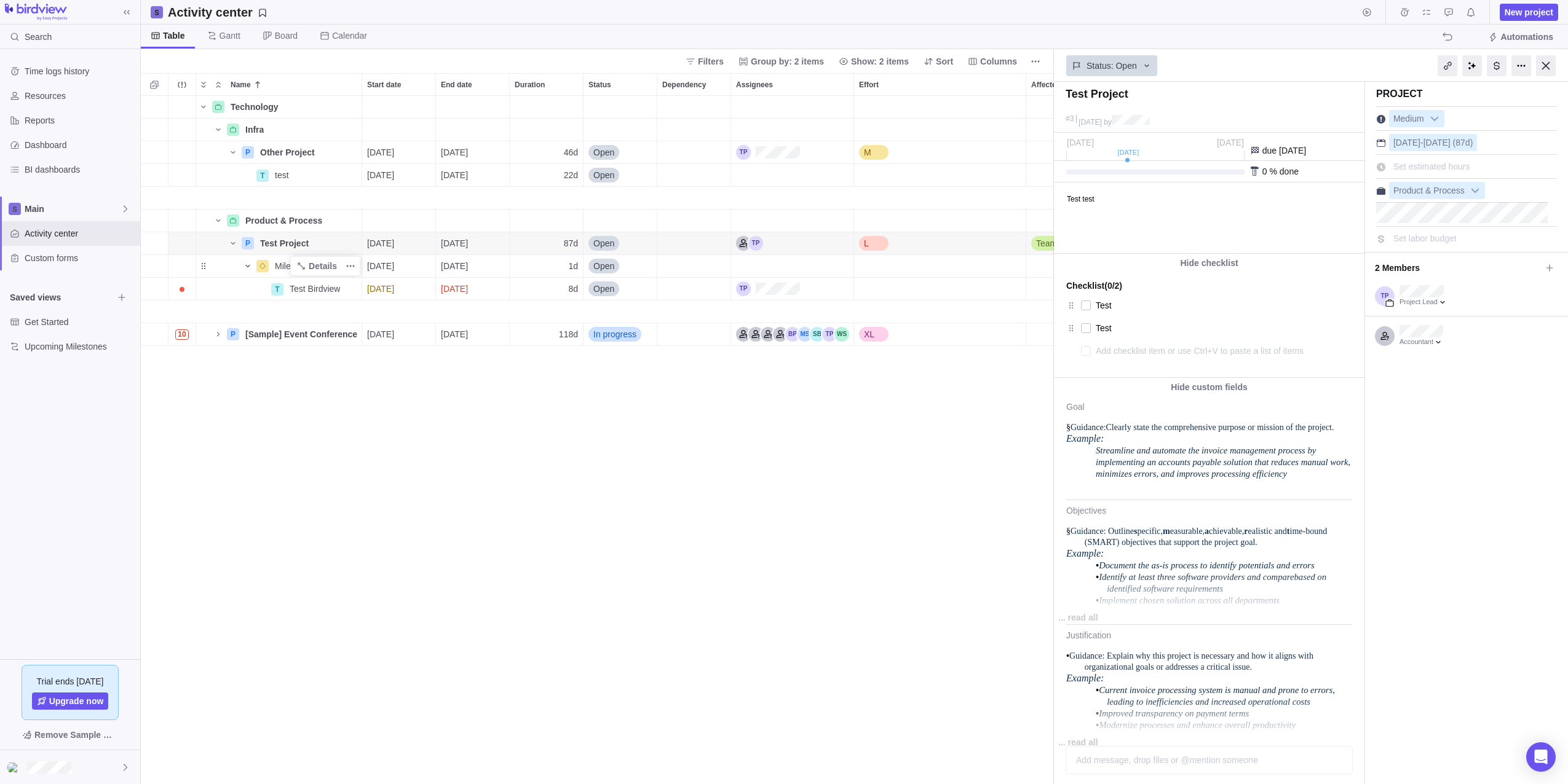
click at [1112, 174] on div at bounding box center [1155, 172] width 178 height 5
click at [1095, 173] on div at bounding box center [1155, 172] width 178 height 5
click at [315, 269] on span "Details" at bounding box center [323, 266] width 28 height 12
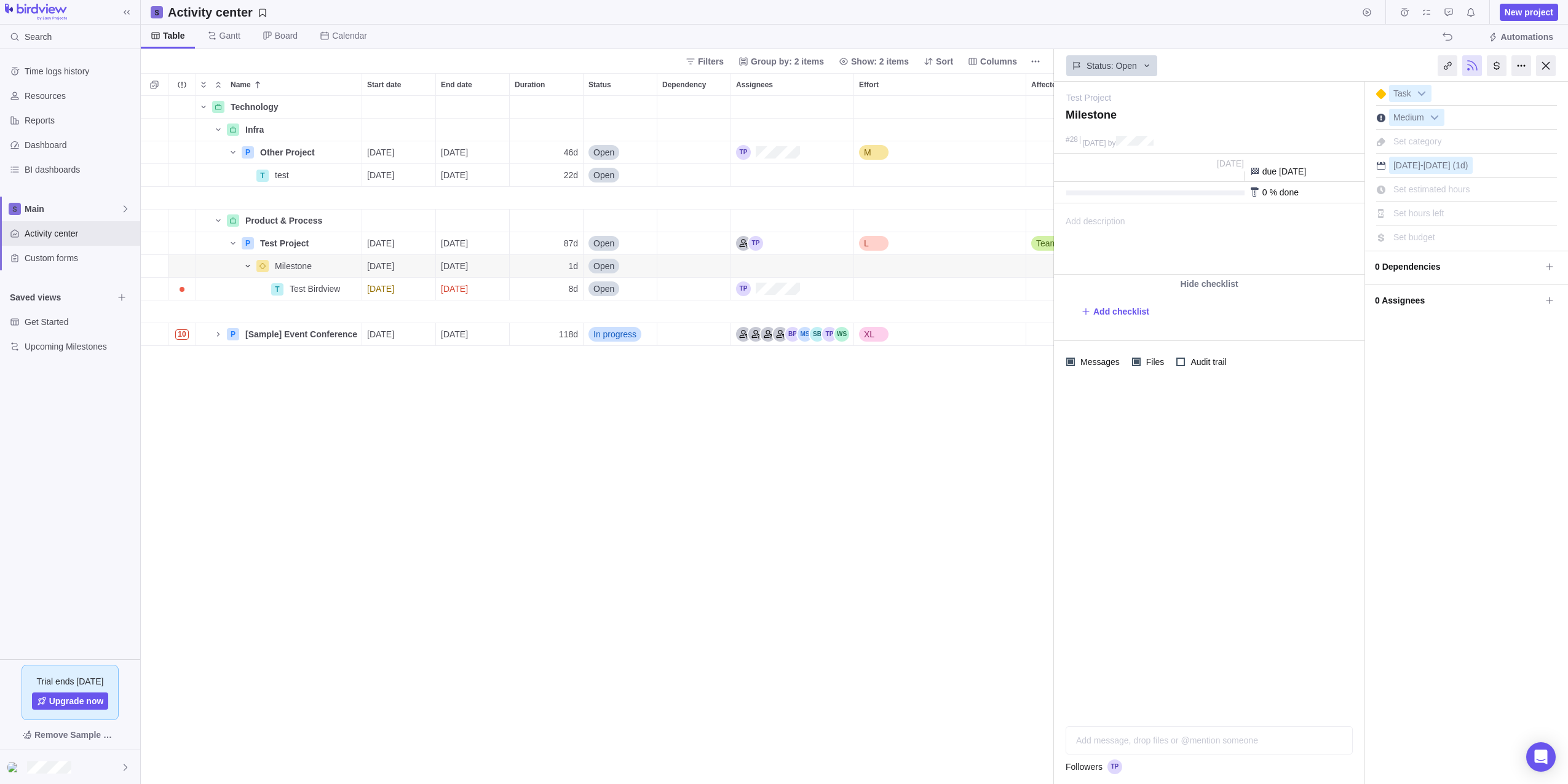
drag, startPoint x: 1075, startPoint y: 191, endPoint x: 1122, endPoint y: 191, distance: 47.0
click at [1122, 191] on div at bounding box center [1155, 193] width 178 height 5
drag, startPoint x: 1068, startPoint y: 194, endPoint x: 1150, endPoint y: 199, distance: 82.2
click at [1165, 198] on div "0 % done" at bounding box center [1209, 192] width 310 height 22
click at [310, 289] on span "Details" at bounding box center [323, 289] width 28 height 12
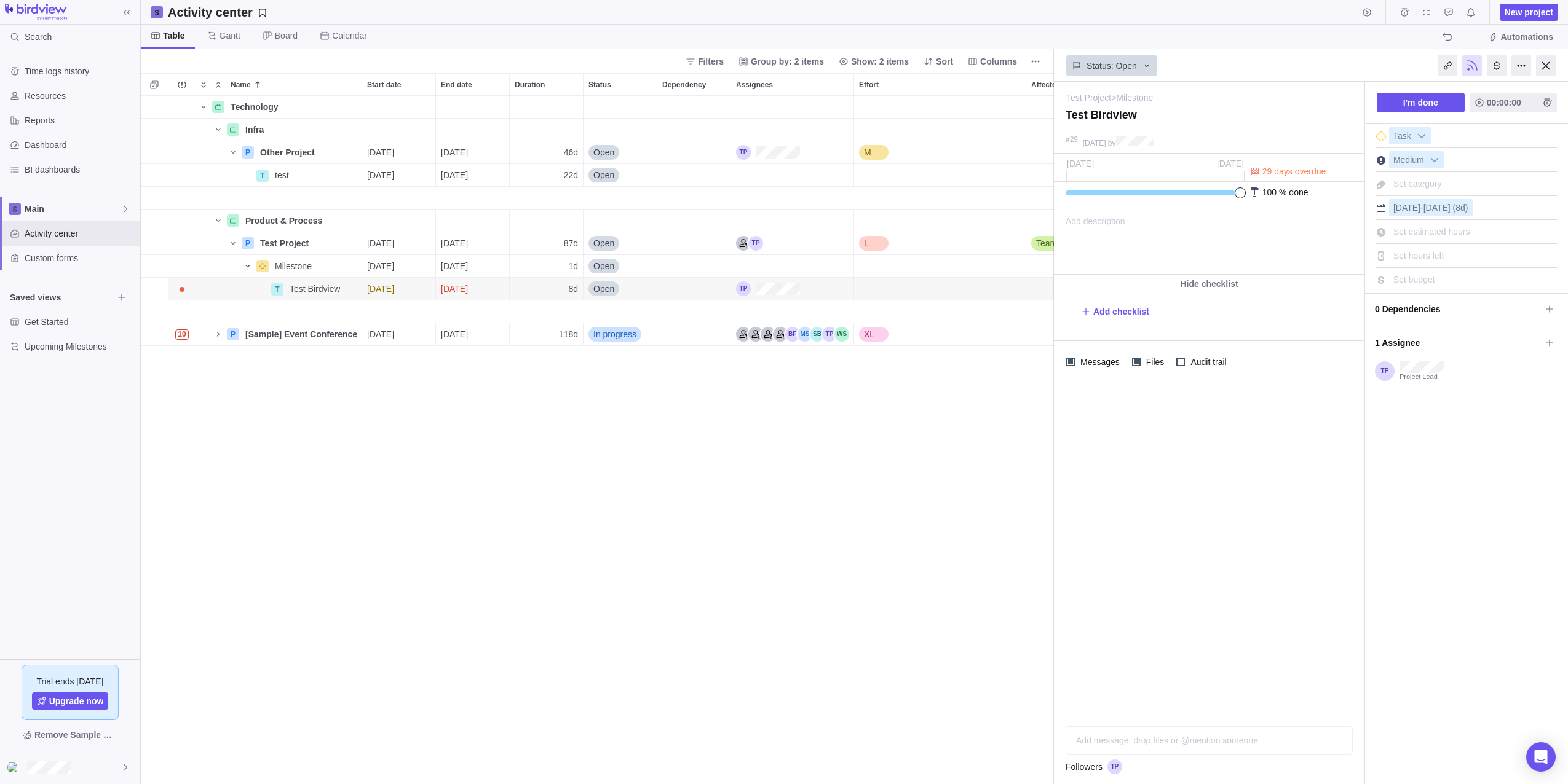
drag, startPoint x: 1074, startPoint y: 197, endPoint x: 1273, endPoint y: 197, distance: 199.0
click at [1273, 197] on div "100 % done" at bounding box center [1209, 192] width 310 height 22
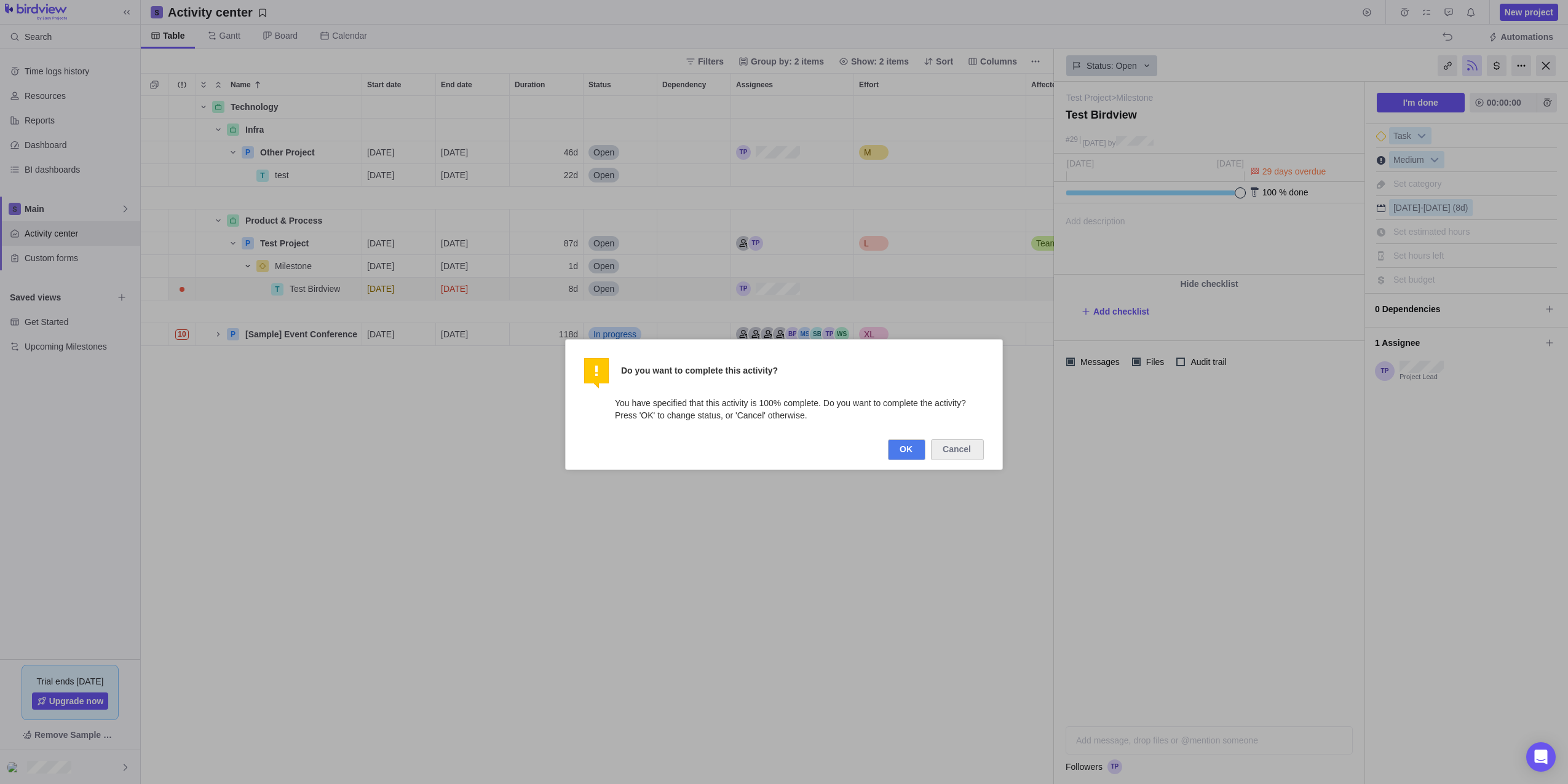
click at [903, 447] on button "OK" at bounding box center [906, 450] width 38 height 21
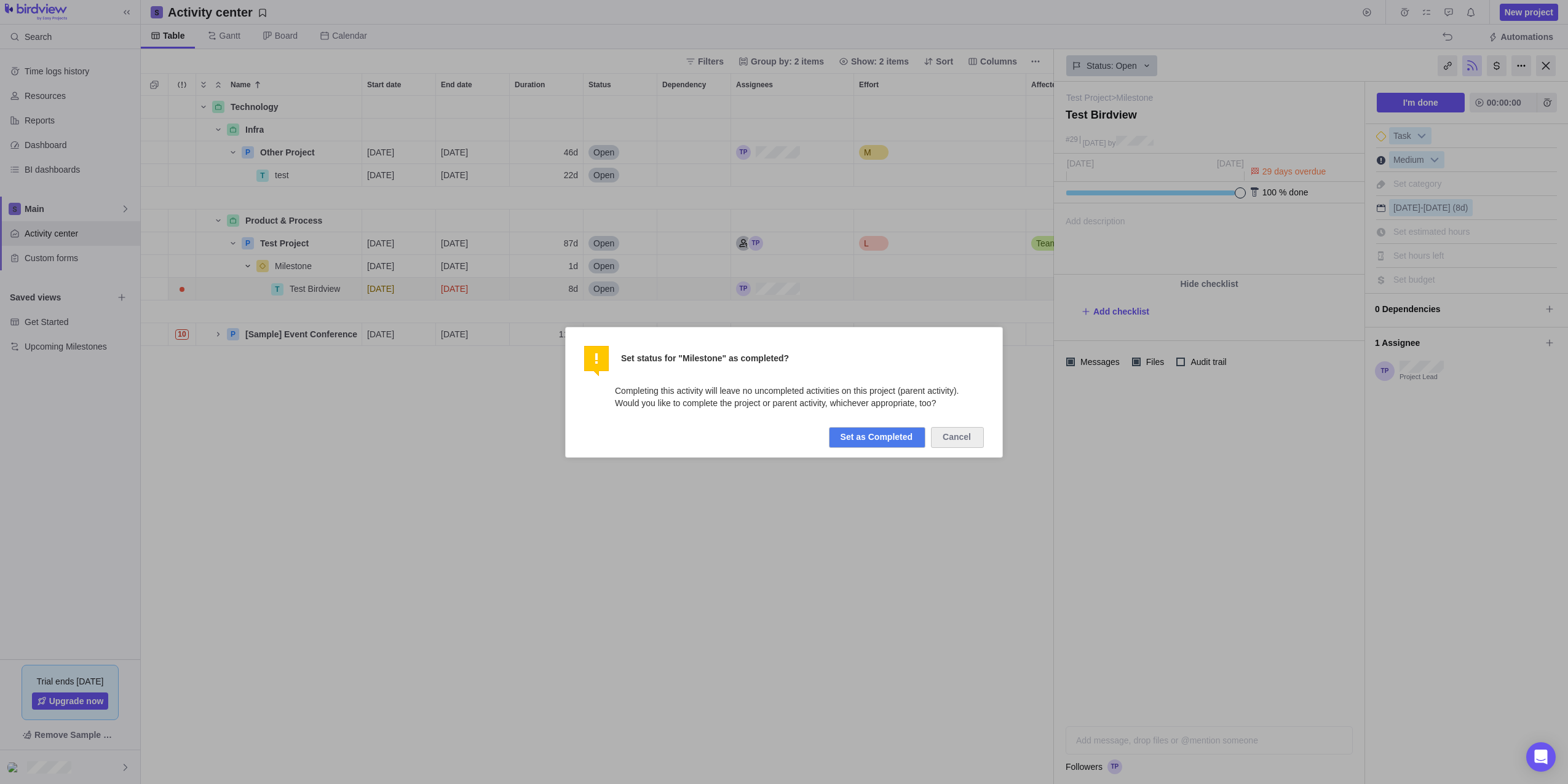
click at [869, 437] on button "Set as Completed" at bounding box center [877, 437] width 96 height 21
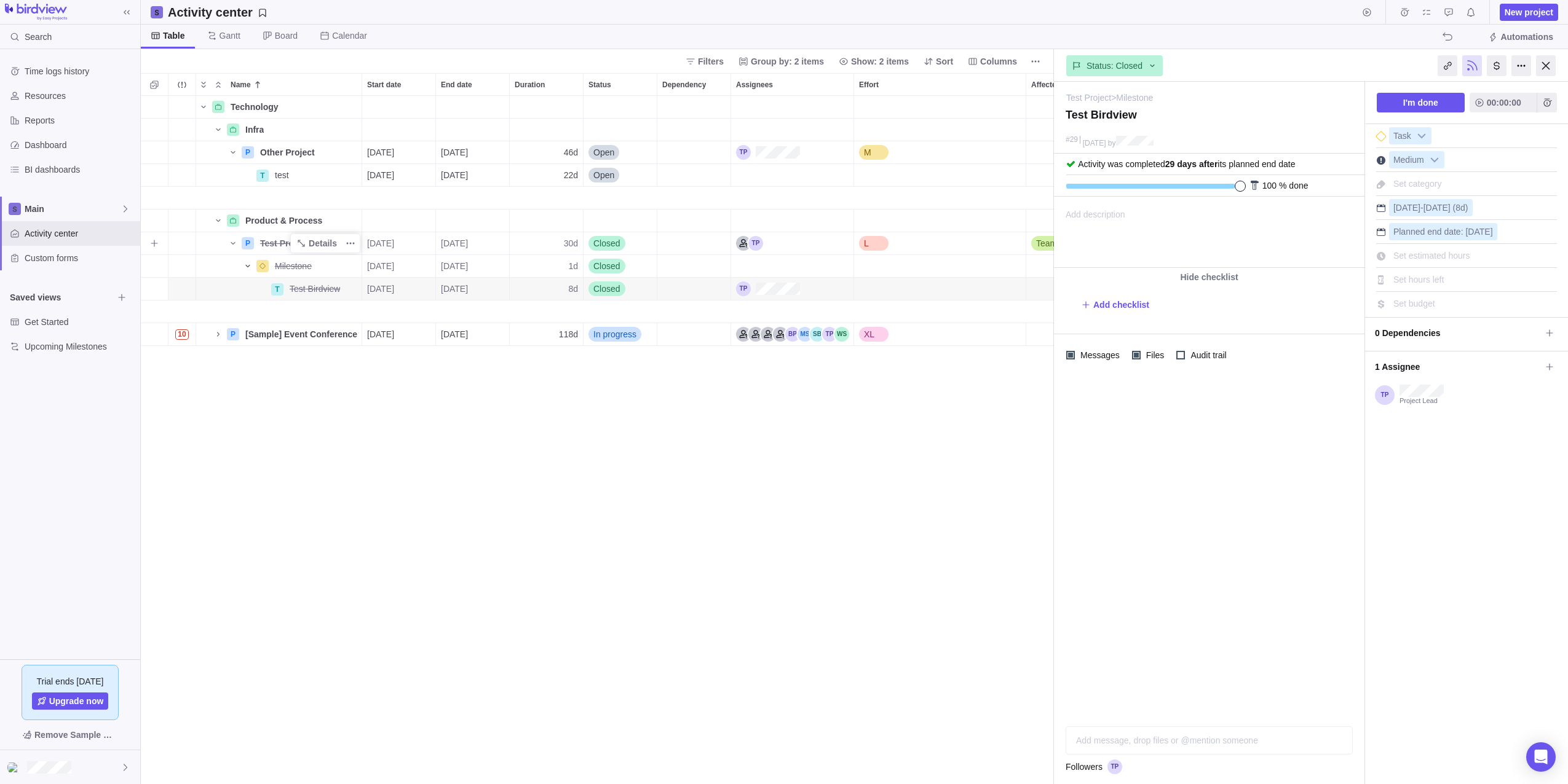
click at [279, 245] on span "Test Project" at bounding box center [284, 243] width 49 height 12
click at [239, 385] on div "Technology Details Infra Details P Other Project Details [DATE] [DATE] 46d Open…" at bounding box center [597, 440] width 913 height 688
click at [300, 241] on icon "Name" at bounding box center [300, 243] width 7 height 7
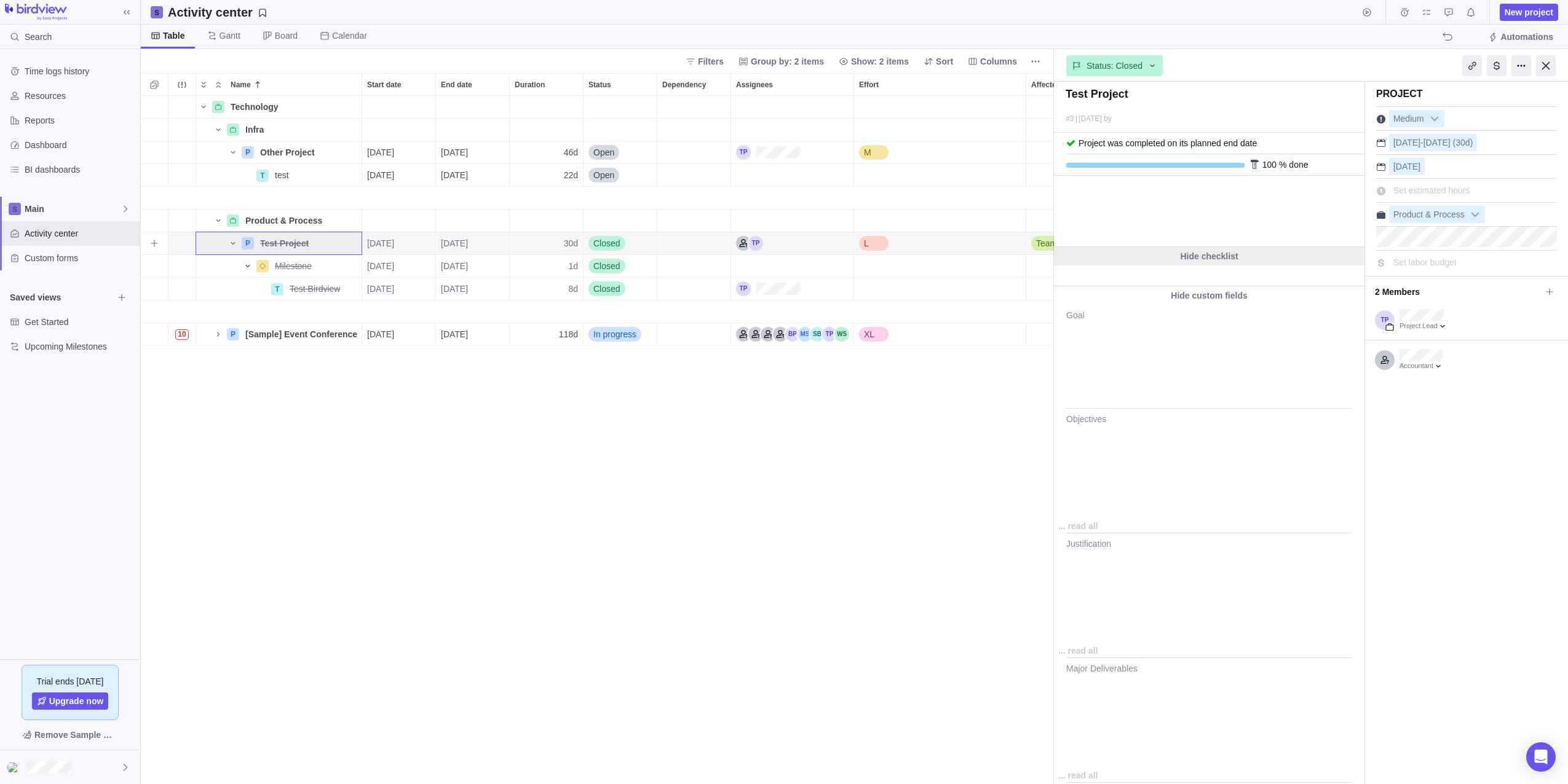
type textarea "x"
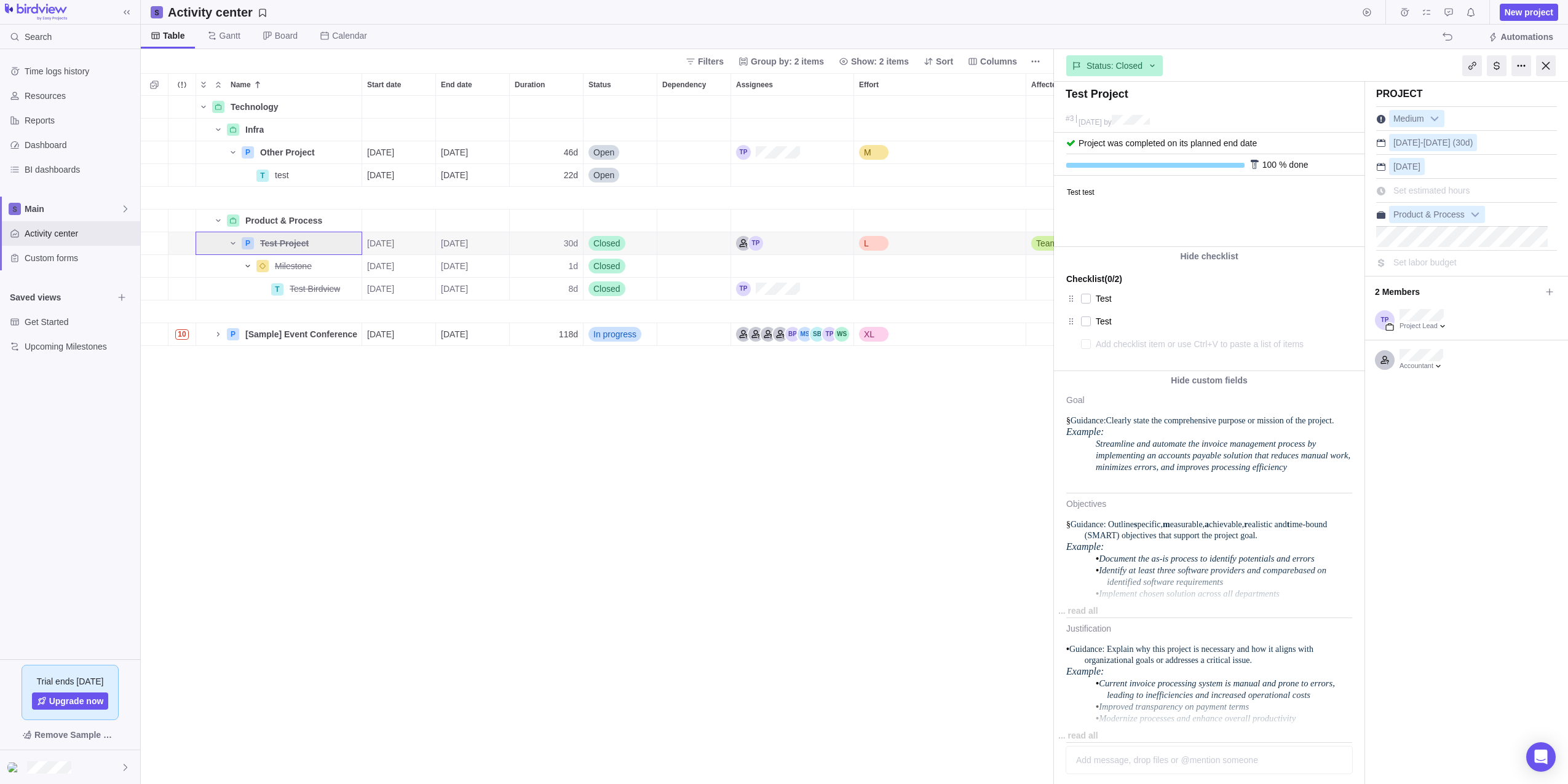
click at [1254, 164] on div at bounding box center [1255, 165] width 10 height 10
click at [1139, 68] on span "Status: Closed" at bounding box center [1114, 65] width 56 height 12
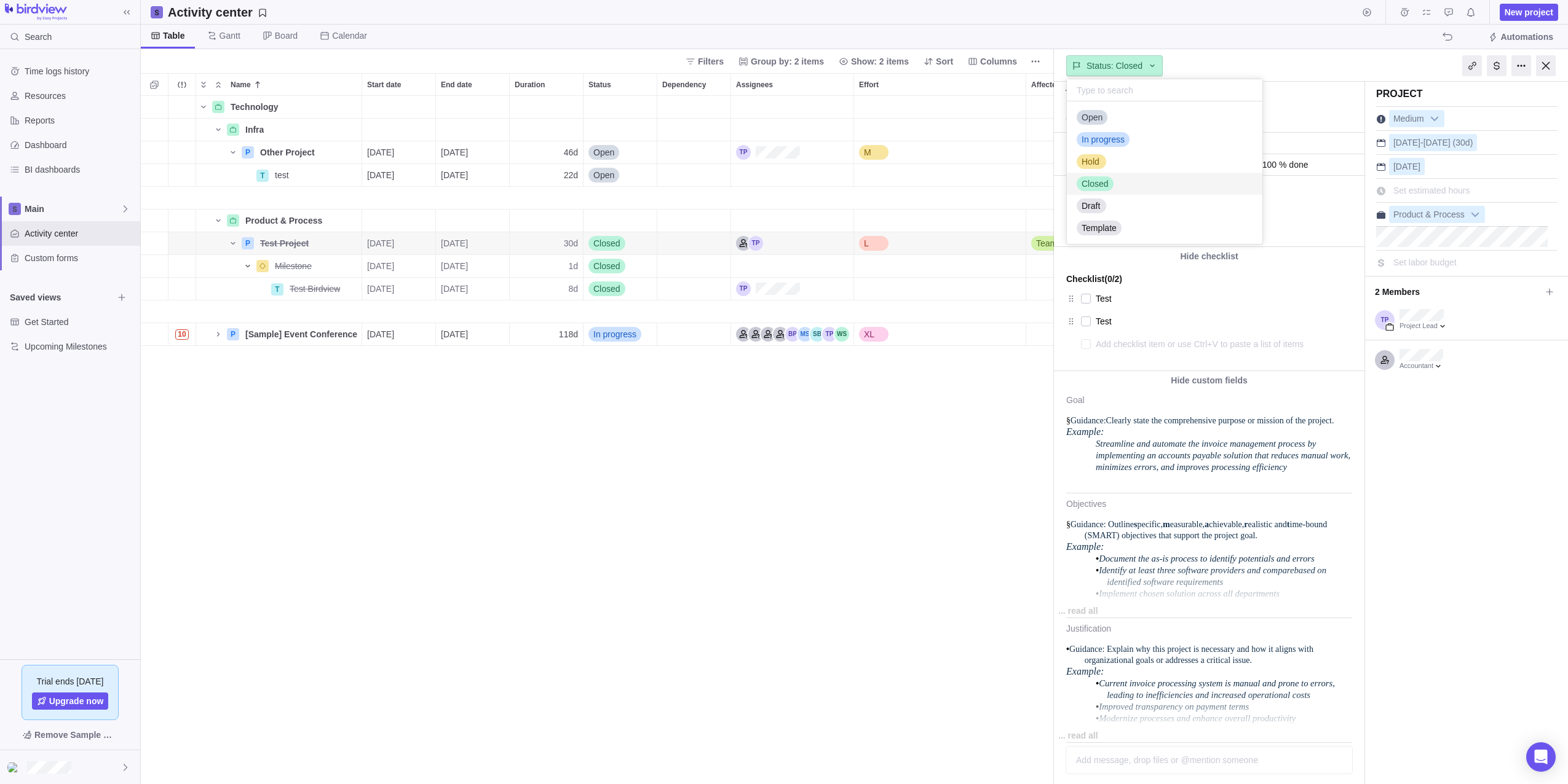
scroll to position [133, 186]
click at [1137, 136] on div "In progress" at bounding box center [1164, 140] width 195 height 22
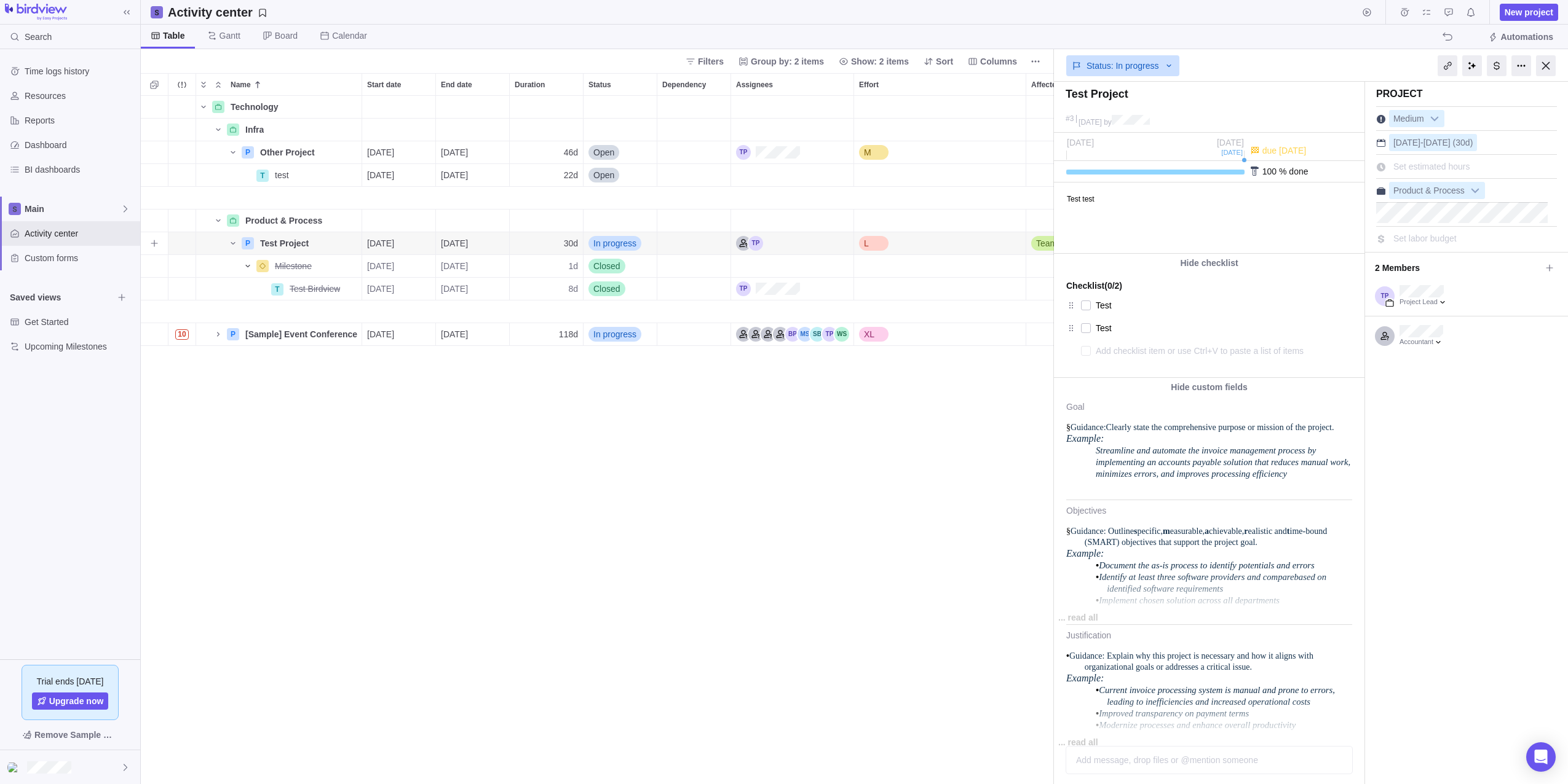
click at [468, 243] on span "[DATE]" at bounding box center [454, 243] width 27 height 12
click at [500, 437] on link "30" at bounding box center [499, 439] width 25 height 25
click at [1205, 171] on div at bounding box center [1155, 172] width 178 height 5
click at [308, 290] on span "Details" at bounding box center [317, 289] width 51 height 17
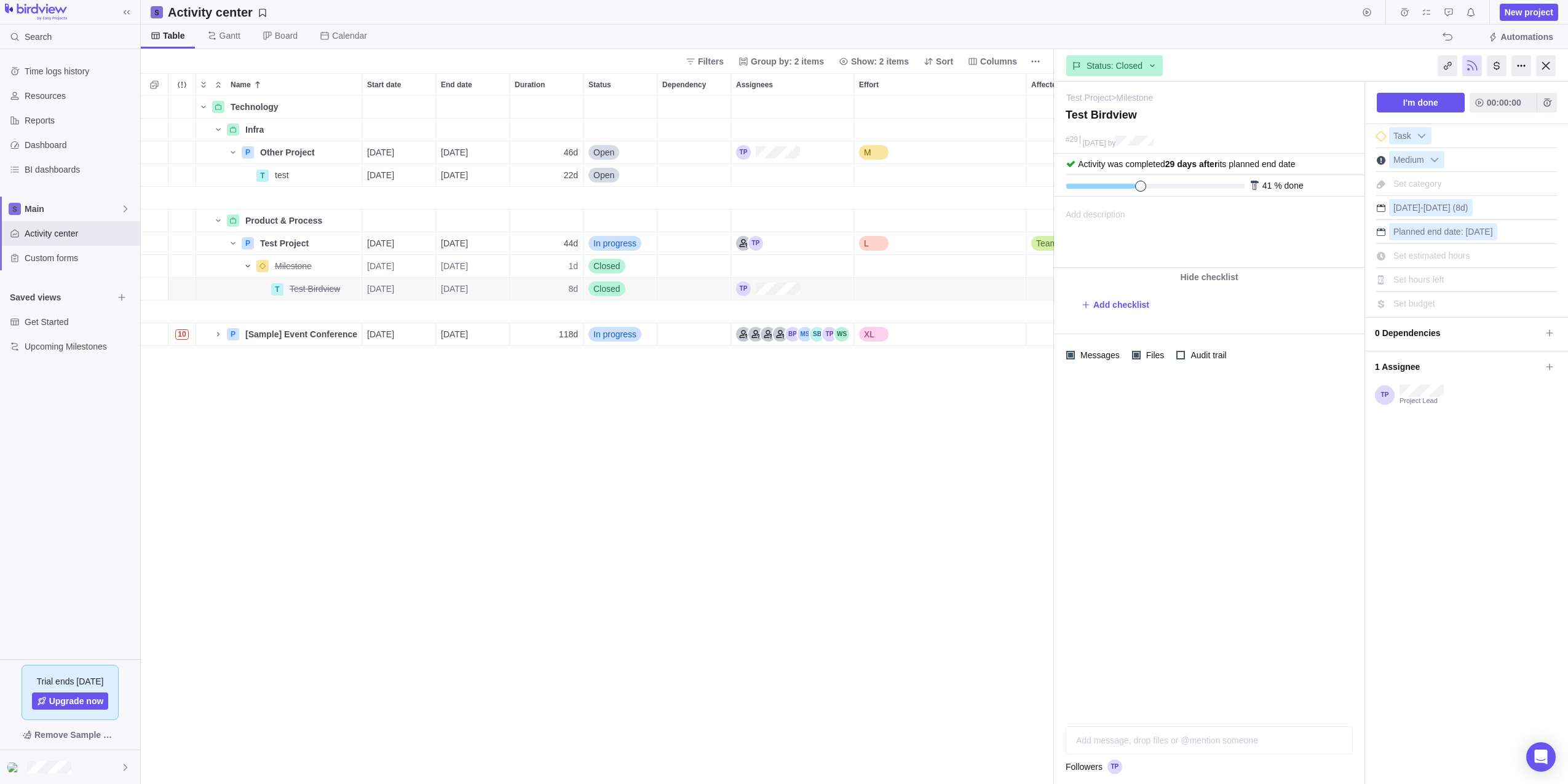
drag, startPoint x: 1240, startPoint y: 185, endPoint x: 1136, endPoint y: 188, distance: 104.0
click at [1136, 188] on span at bounding box center [1140, 186] width 11 height 11
drag, startPoint x: 1137, startPoint y: 187, endPoint x: 989, endPoint y: 201, distance: 148.7
click at [989, 201] on div "Activity center New project Table [PERSON_NAME] Board Calendar Automations Filt…" at bounding box center [854, 392] width 1427 height 784
click at [1075, 162] on span at bounding box center [1071, 164] width 10 height 10
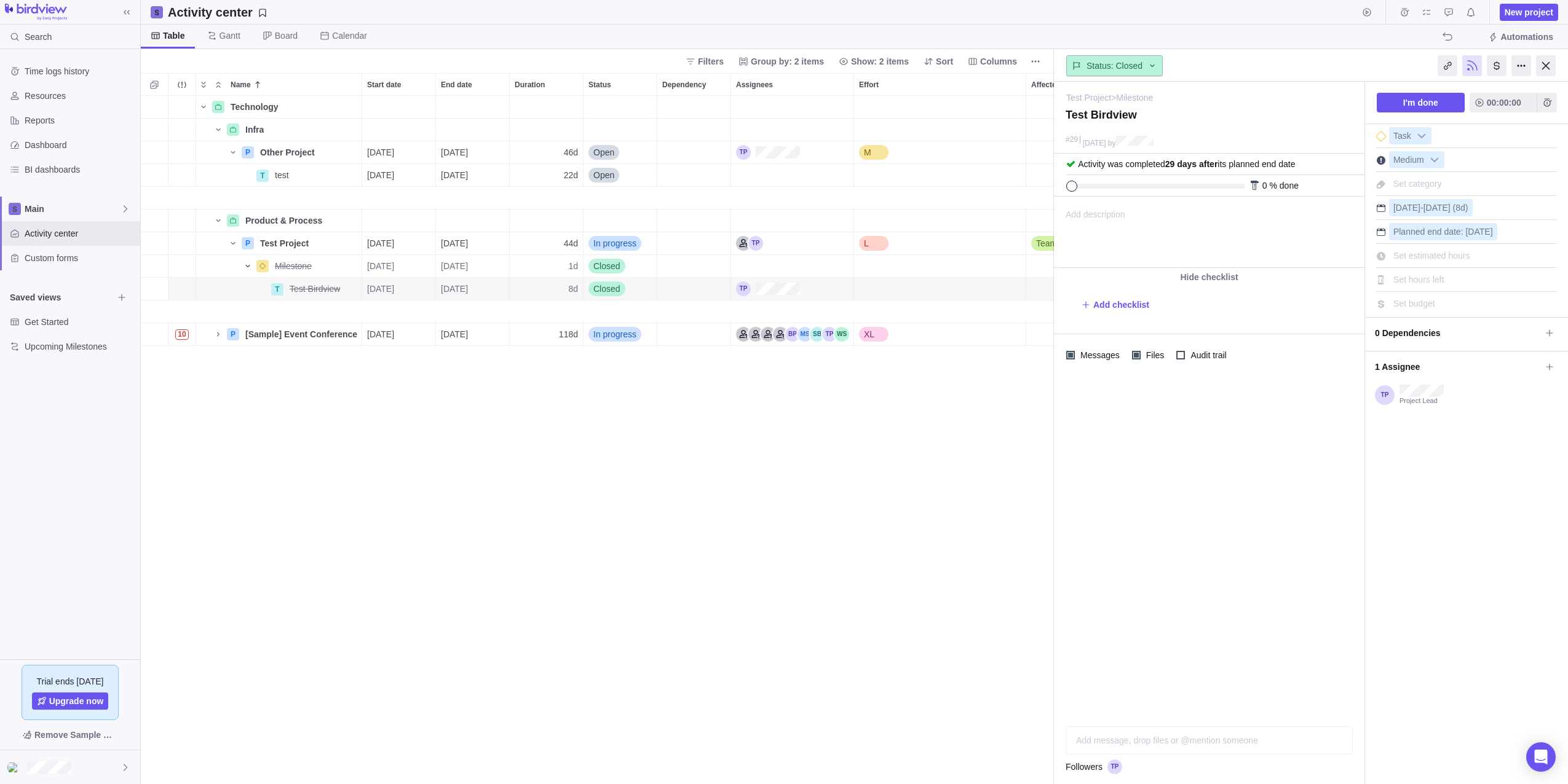
click at [1147, 67] on icon at bounding box center [1152, 65] width 10 height 10
click at [1119, 117] on div "Open" at bounding box center [1164, 117] width 195 height 22
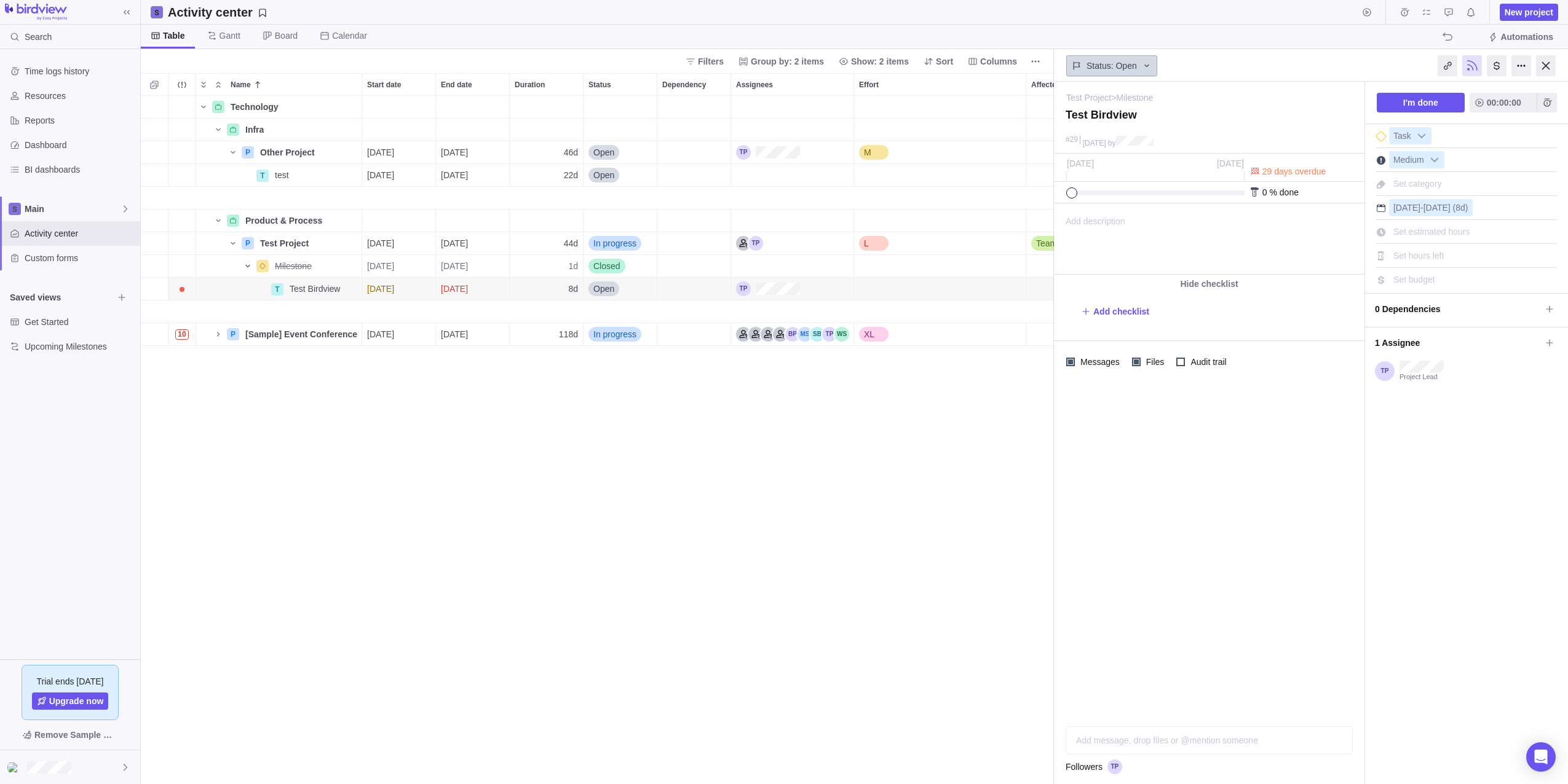
click at [1131, 64] on span "Status: Open" at bounding box center [1112, 65] width 51 height 12
click at [1124, 137] on div "In progress" at bounding box center [1103, 140] width 53 height 12
click at [468, 292] on span "[DATE]" at bounding box center [454, 289] width 27 height 12
click at [578, 488] on link "29" at bounding box center [574, 485] width 25 height 25
click at [1512, 65] on div at bounding box center [1521, 66] width 20 height 21
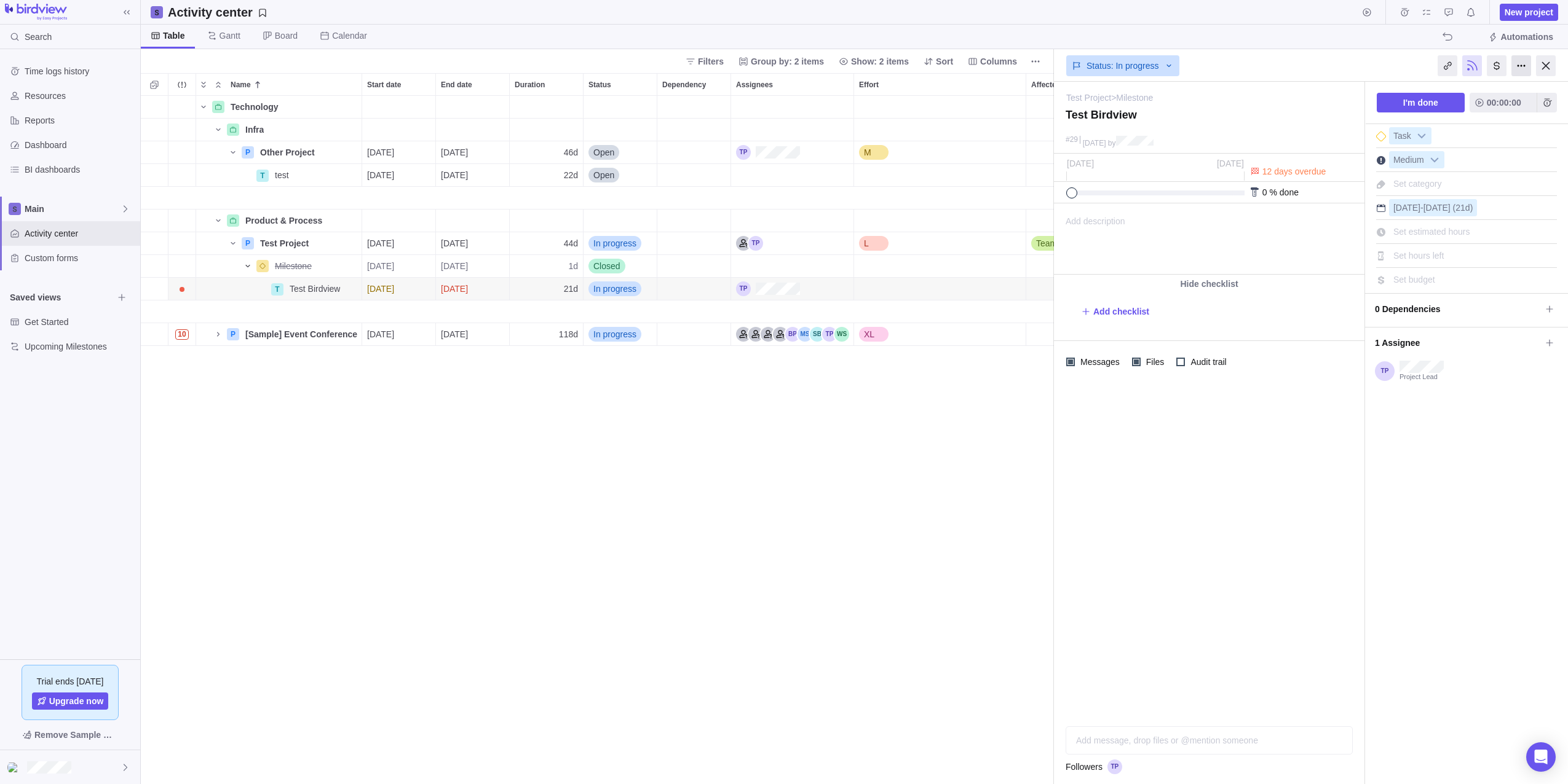
click at [1523, 65] on div at bounding box center [1521, 66] width 20 height 21
click at [1450, 707] on div "I'm done 00:00:00 Task Medium Set category [DATE] - [DATE] (21d) Set estimated …" at bounding box center [1466, 432] width 203 height 702
click at [1517, 65] on div at bounding box center [1521, 66] width 20 height 21
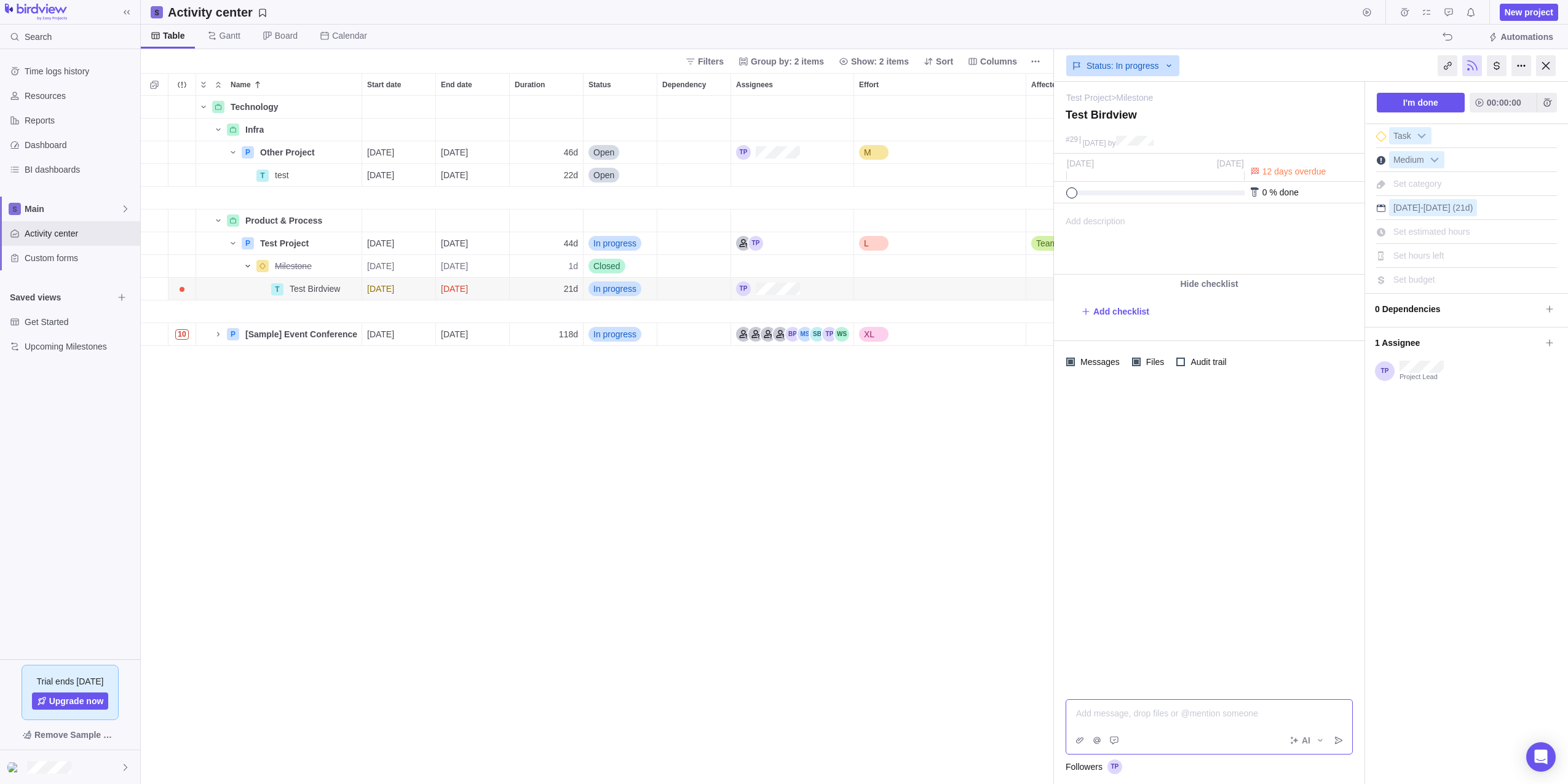
click at [1182, 744] on div "Add message, drop files or @mention someone AI" at bounding box center [1209, 727] width 287 height 56
click at [948, 474] on div "Technology Details Infra Details P Other Project Details [DATE] [DATE] 46d Open…" at bounding box center [597, 440] width 913 height 688
click at [1029, 57] on span "More actions" at bounding box center [1035, 62] width 17 height 17
click at [1056, 88] on span "Project snapshots" at bounding box center [1086, 88] width 68 height 12
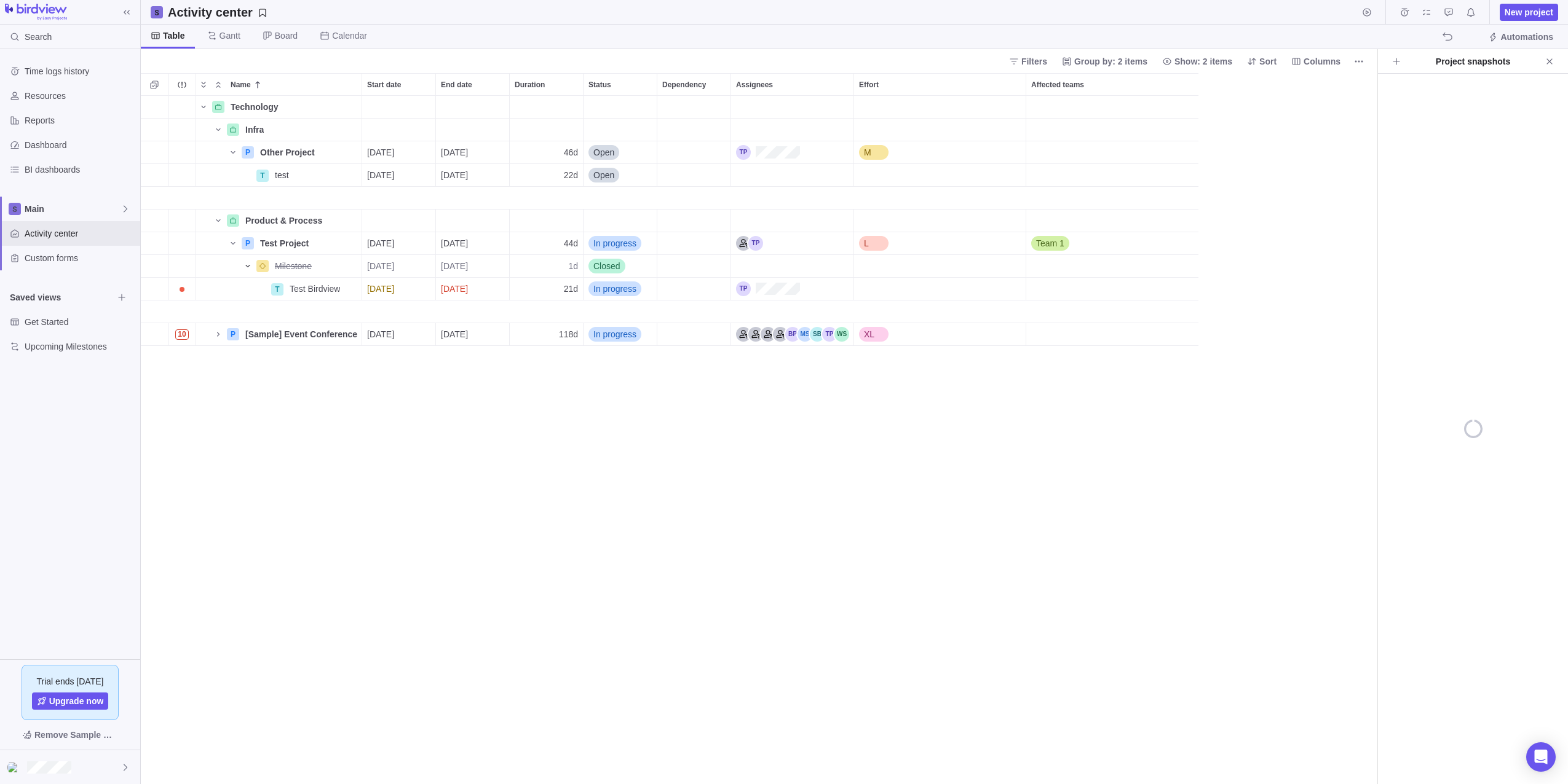
scroll to position [679, 1227]
click at [1402, 62] on span "Create project snapshot" at bounding box center [1396, 62] width 17 height 17
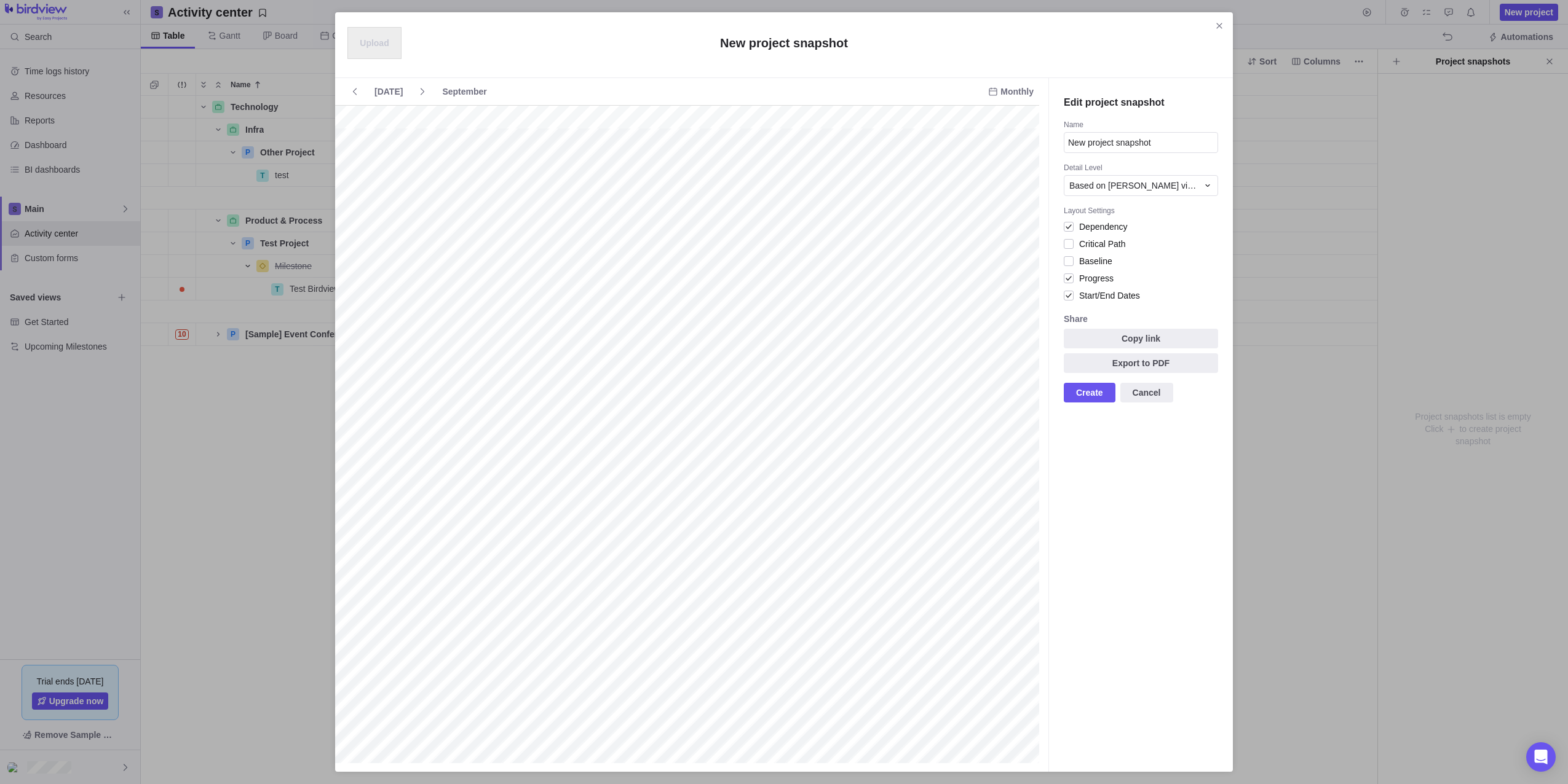
scroll to position [0, 1722]
click at [1097, 175] on div "Detail Level" at bounding box center [1141, 169] width 155 height 12
click at [1108, 179] on span "Based on [PERSON_NAME] view" at bounding box center [1134, 185] width 129 height 12
click at [1114, 228] on div "Projects" at bounding box center [1141, 237] width 153 height 22
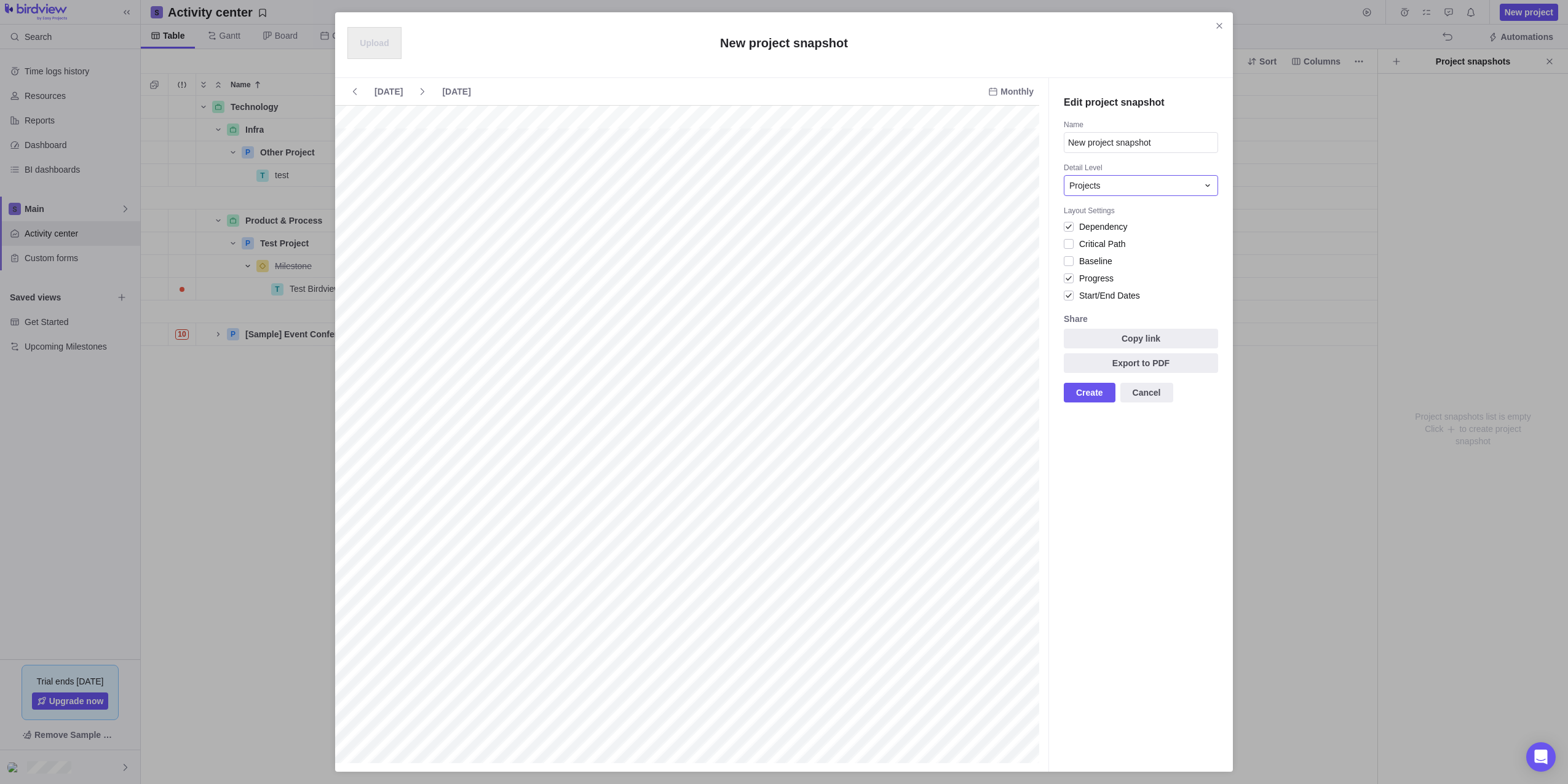
click at [1104, 183] on div "Projects" at bounding box center [1134, 185] width 129 height 12
click at [1104, 214] on span "Based on [PERSON_NAME] view" at bounding box center [1138, 215] width 129 height 12
click at [1215, 25] on icon "Close" at bounding box center [1219, 26] width 10 height 10
click at [1215, 25] on div "Table [PERSON_NAME] Board Calendar Automations" at bounding box center [854, 37] width 1427 height 25
